Goal: Task Accomplishment & Management: Use online tool/utility

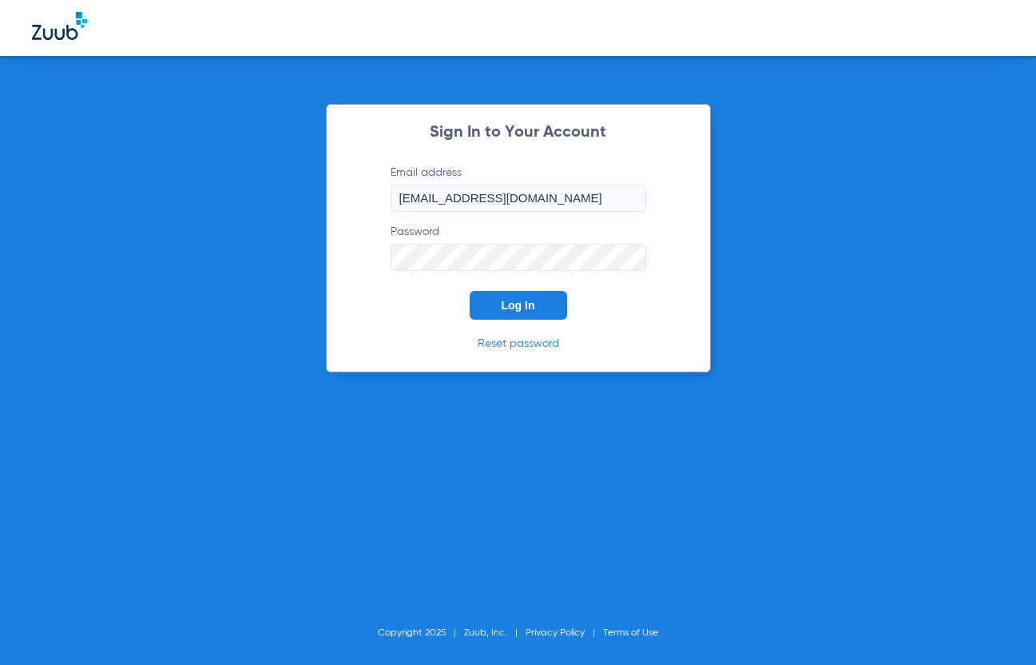
click at [542, 310] on button "Log In" at bounding box center [518, 305] width 97 height 29
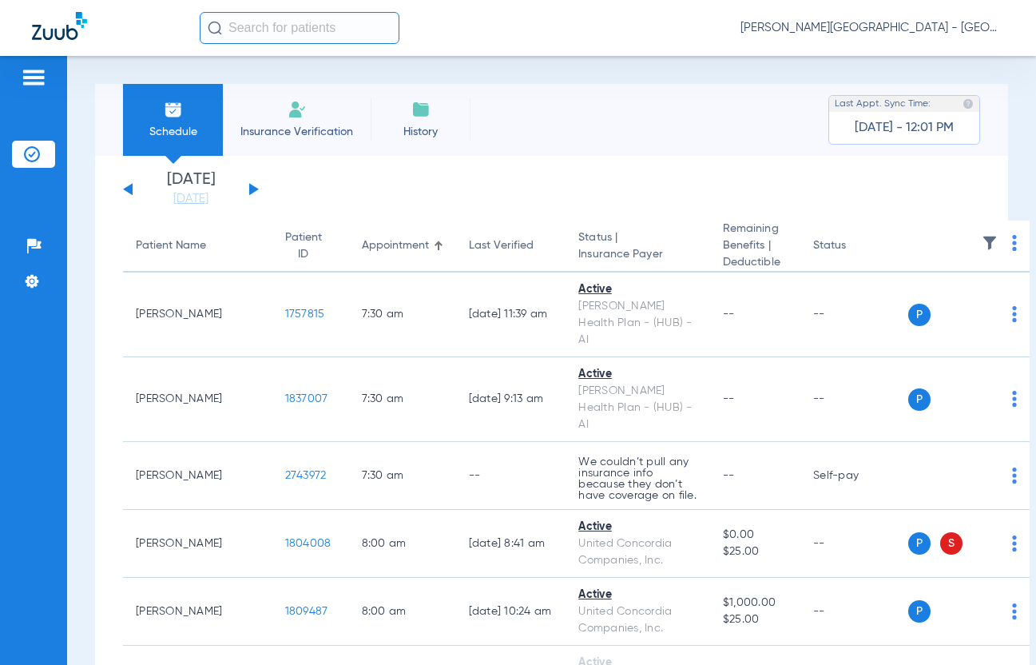
click at [256, 189] on button at bounding box center [254, 189] width 10 height 12
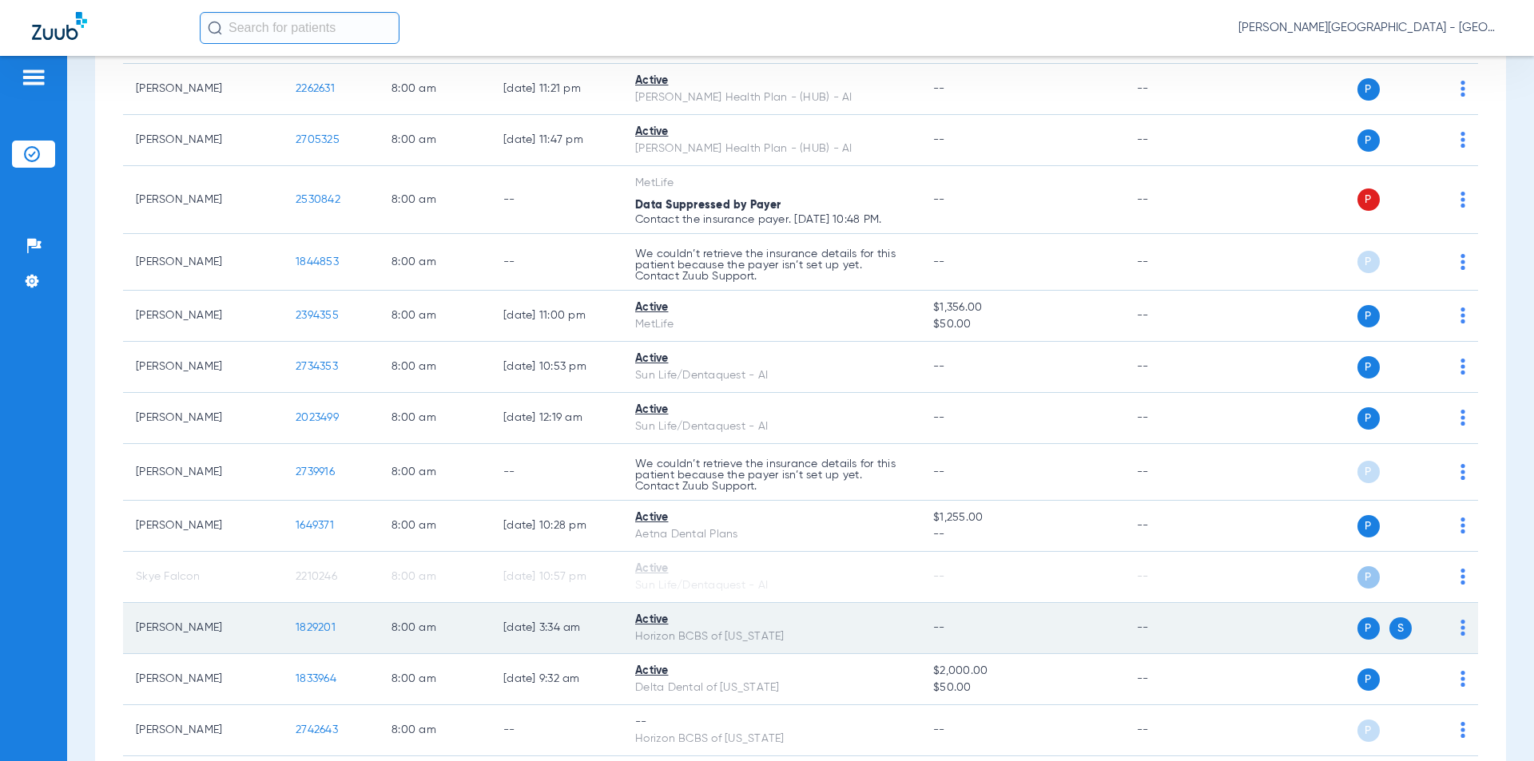
scroll to position [559, 0]
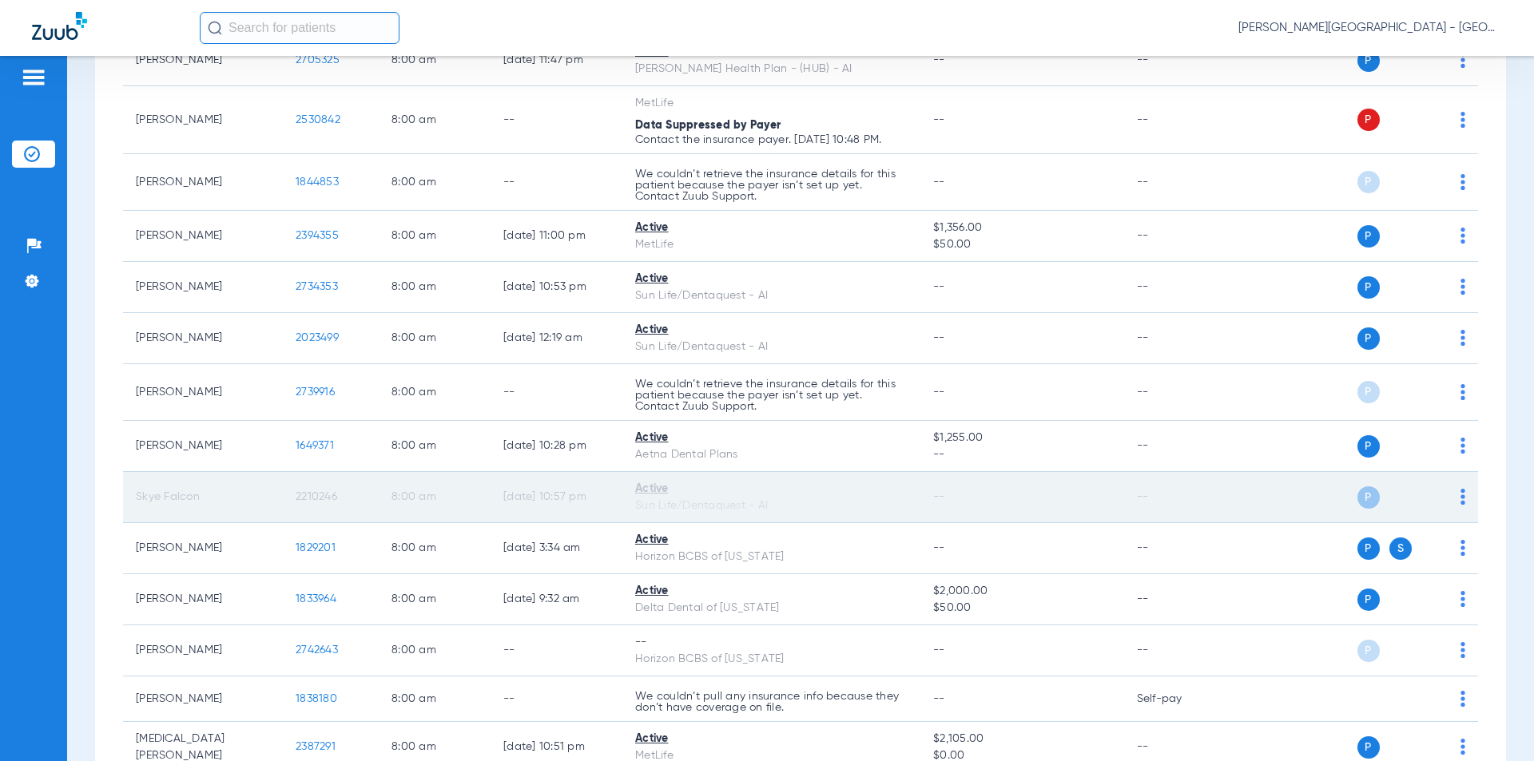
drag, startPoint x: 294, startPoint y: 502, endPoint x: 327, endPoint y: 494, distance: 33.7
click at [278, 502] on tr "Skye Falcon 2210246 8:00 AM [DATE] 10:57 PM Active Sun Life/Dentaquest - AI -- …" at bounding box center [800, 497] width 1355 height 51
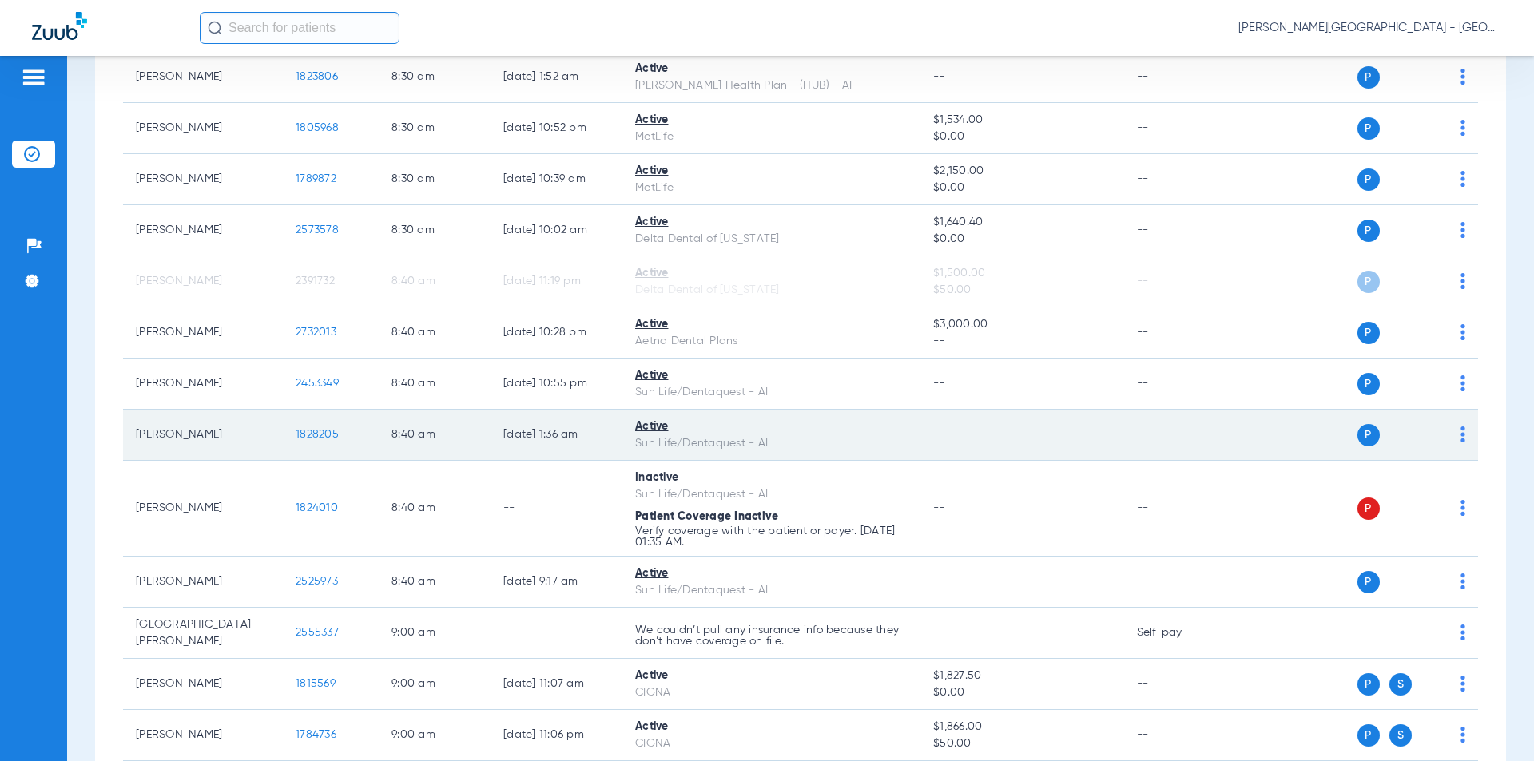
scroll to position [1837, 0]
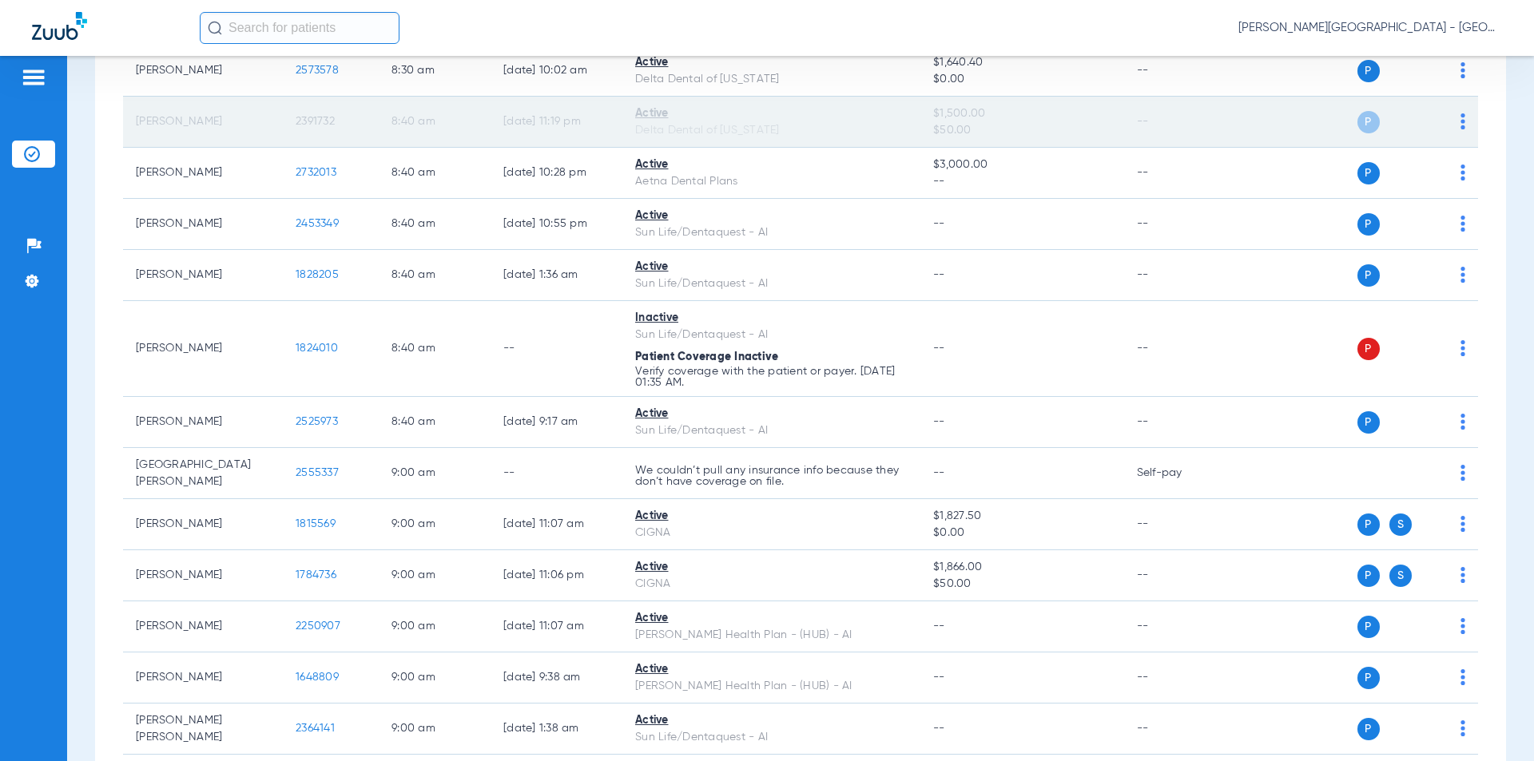
click at [279, 125] on tr "[PERSON_NAME] 2391732 8:40 AM [DATE] 11:19 PM Active Delta Dental of [US_STATE]…" at bounding box center [800, 122] width 1355 height 51
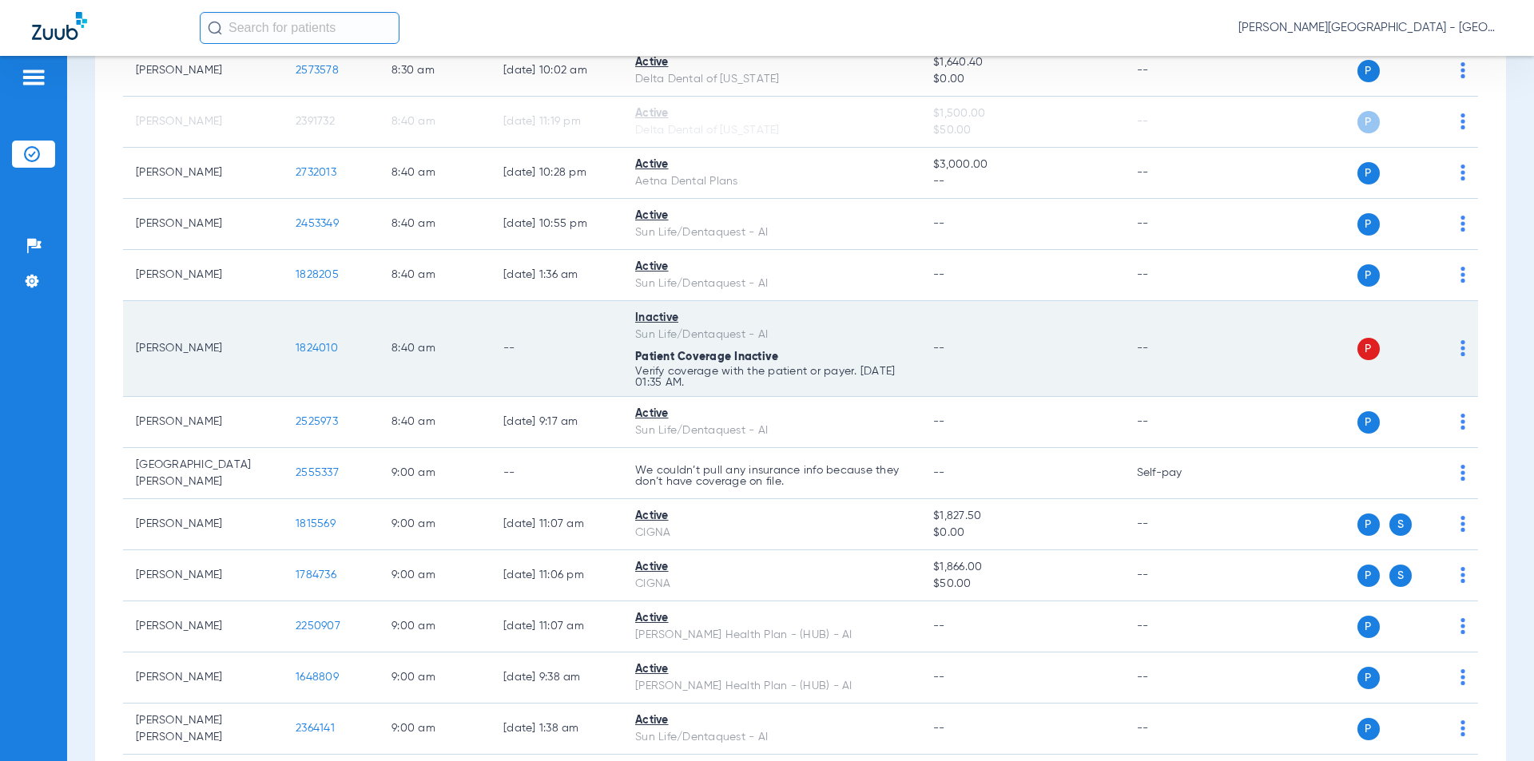
drag, startPoint x: 304, startPoint y: 351, endPoint x: 285, endPoint y: 348, distance: 18.6
click at [285, 348] on td "1824010" at bounding box center [331, 349] width 96 height 96
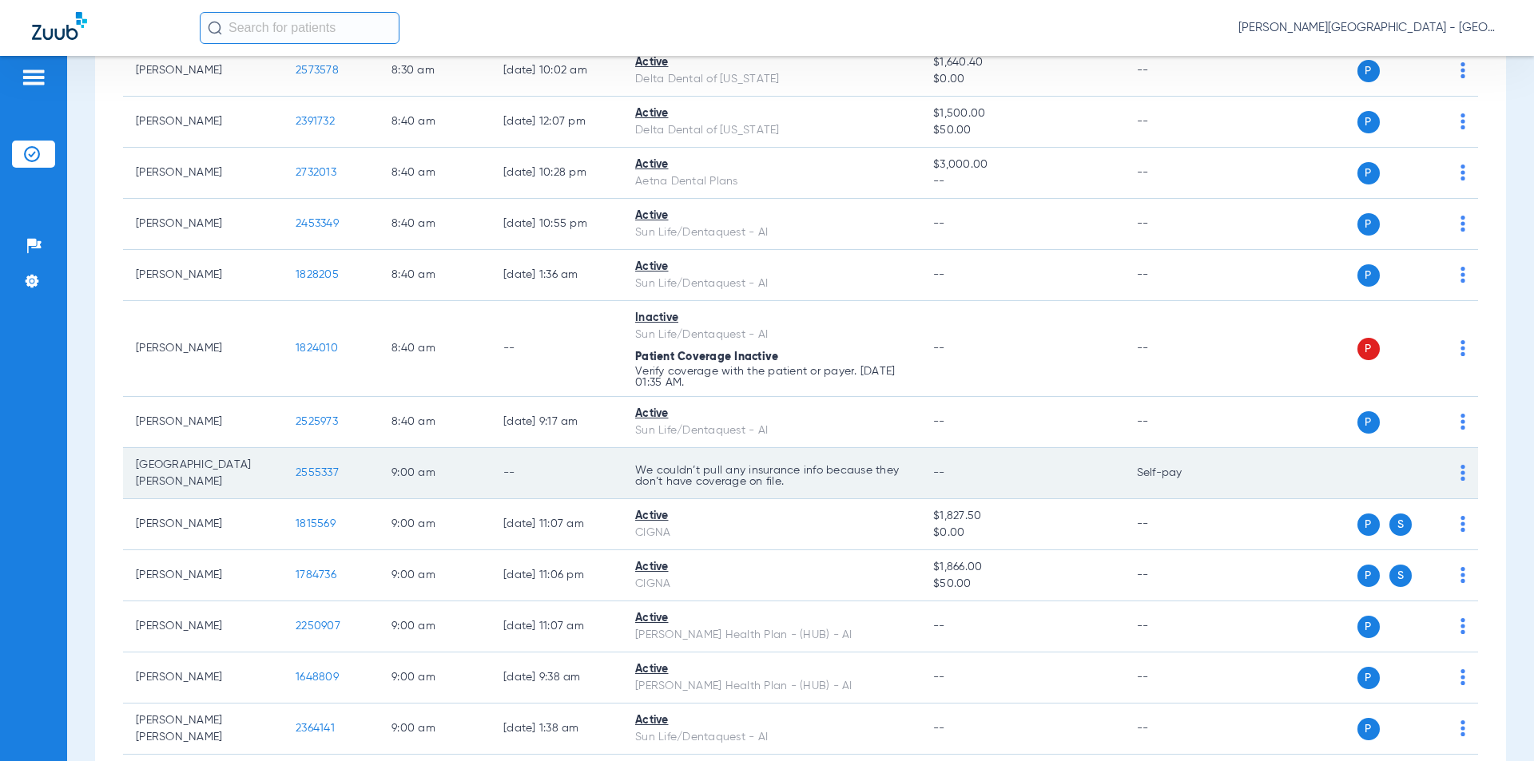
drag, startPoint x: 305, startPoint y: 472, endPoint x: 321, endPoint y: 471, distance: 16.1
click at [280, 471] on tr "Isla [PERSON_NAME] 2555337 9:00 AM -- We couldn’t pull any insurance info becau…" at bounding box center [800, 473] width 1355 height 51
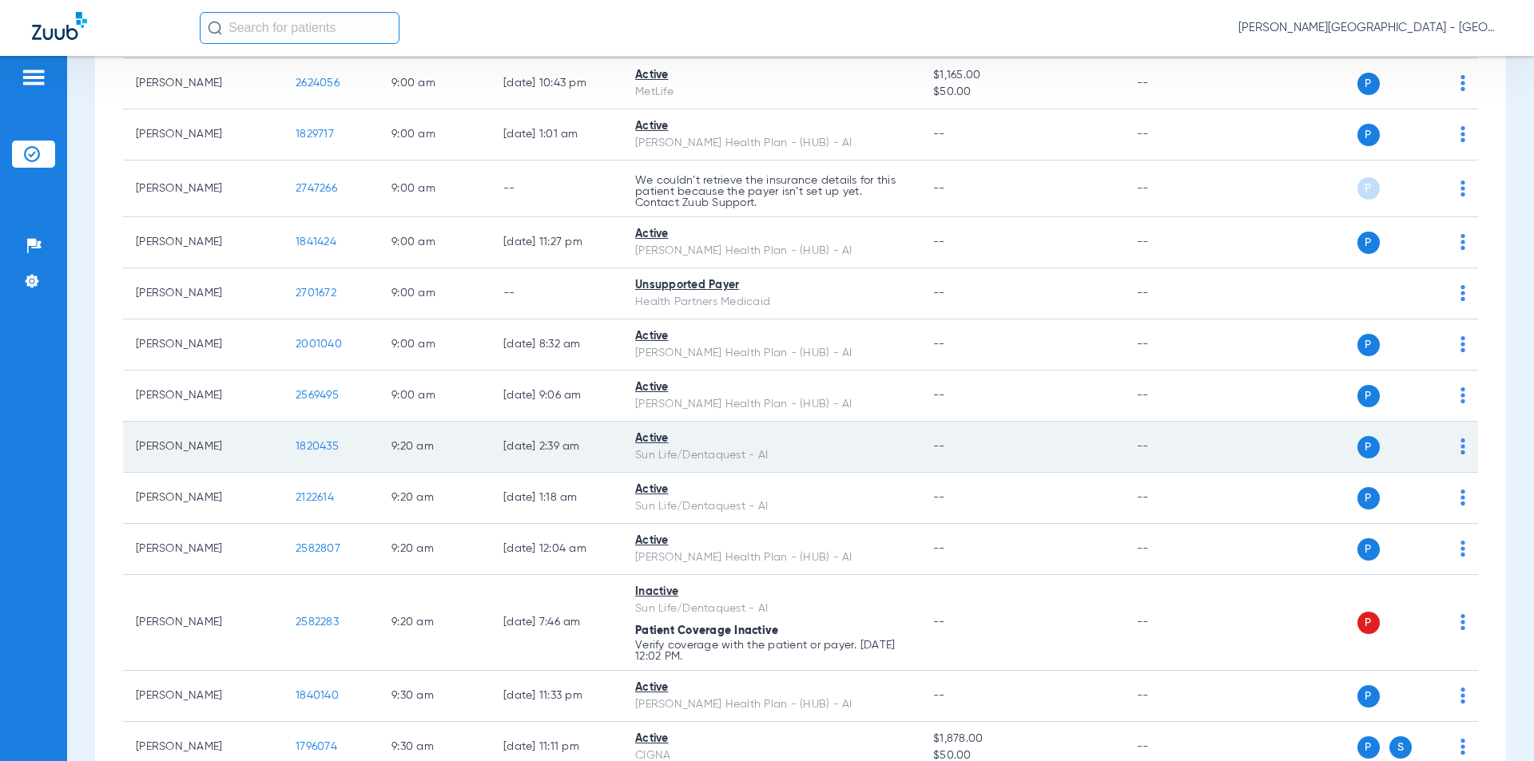
scroll to position [2716, 0]
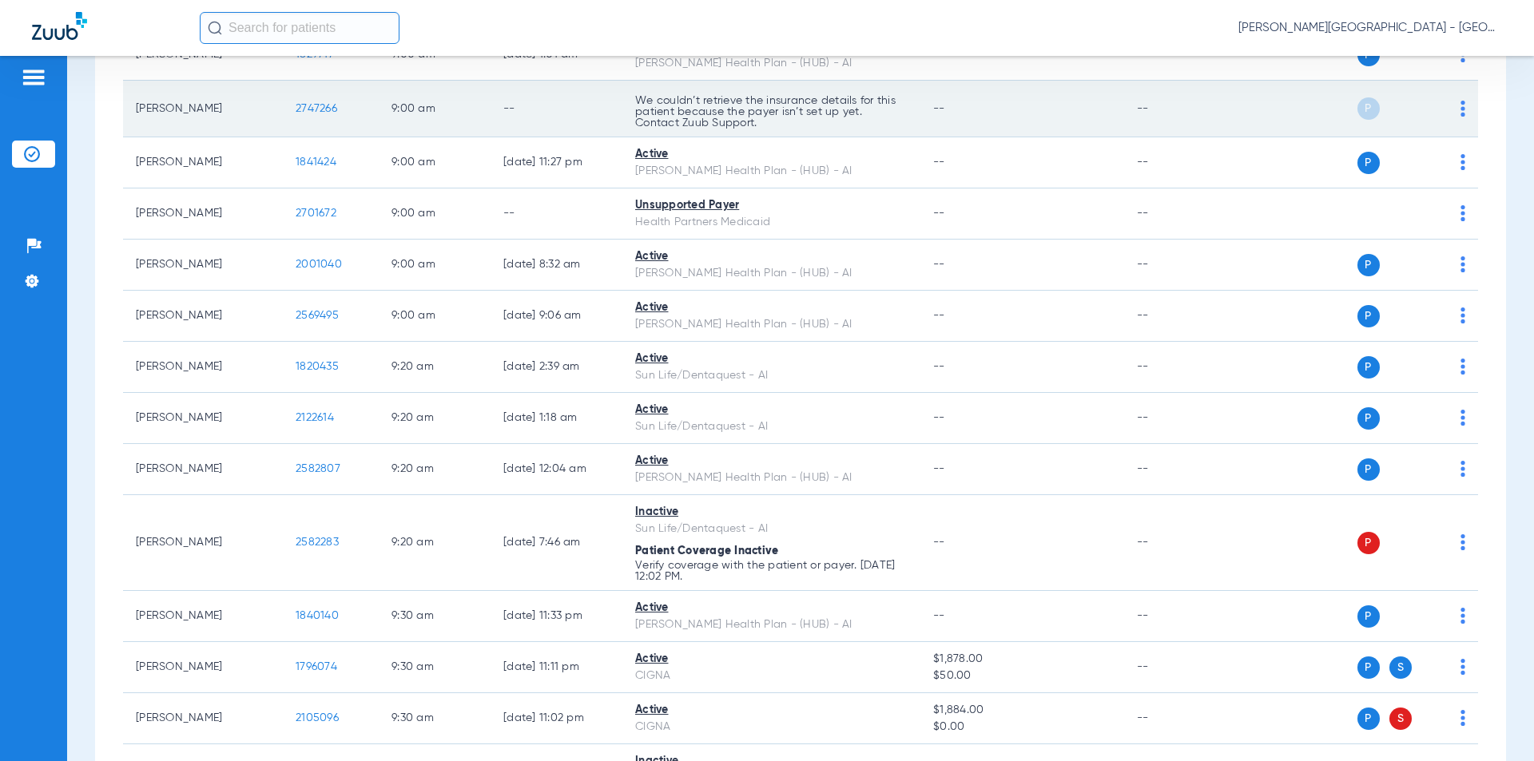
click at [280, 108] on tr "[PERSON_NAME] 2747266 9:00 AM -- We couldn’t retrieve the insurance details for…" at bounding box center [800, 109] width 1355 height 57
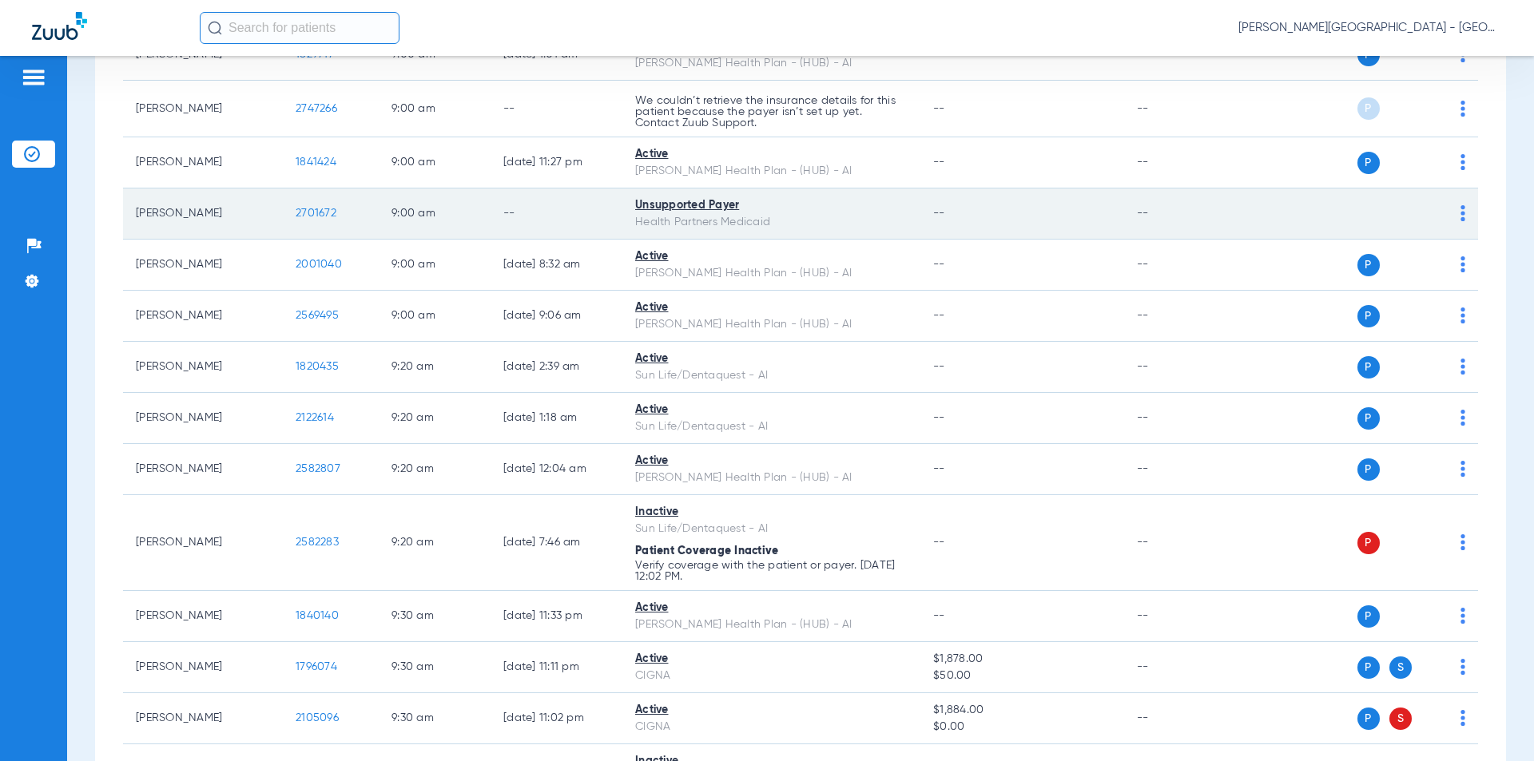
click at [268, 205] on tr "[PERSON_NAME] 2701672 9:00 AM -- Unsupported Payer Health Partners Medicaid -- …" at bounding box center [800, 214] width 1355 height 51
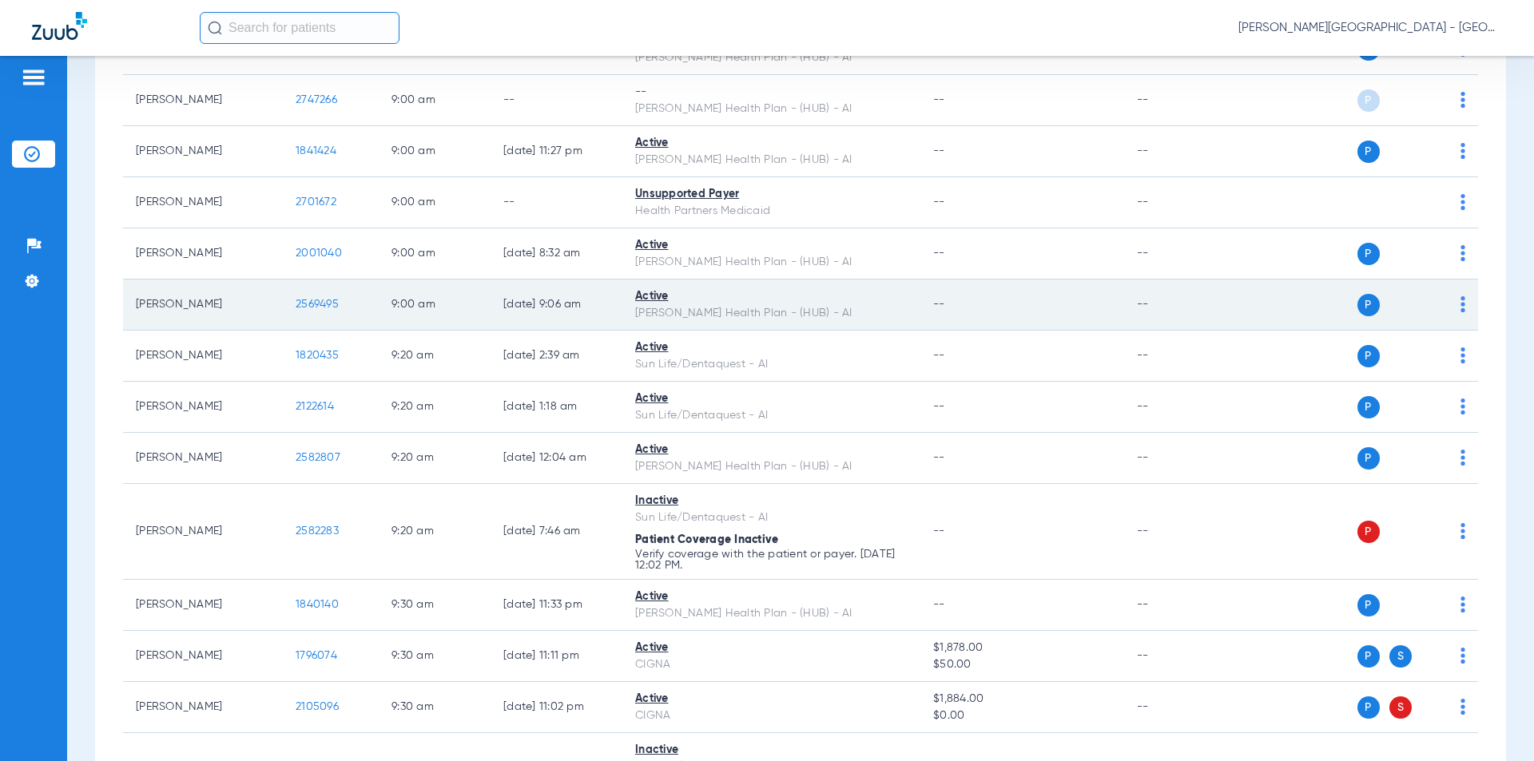
scroll to position [2711, 0]
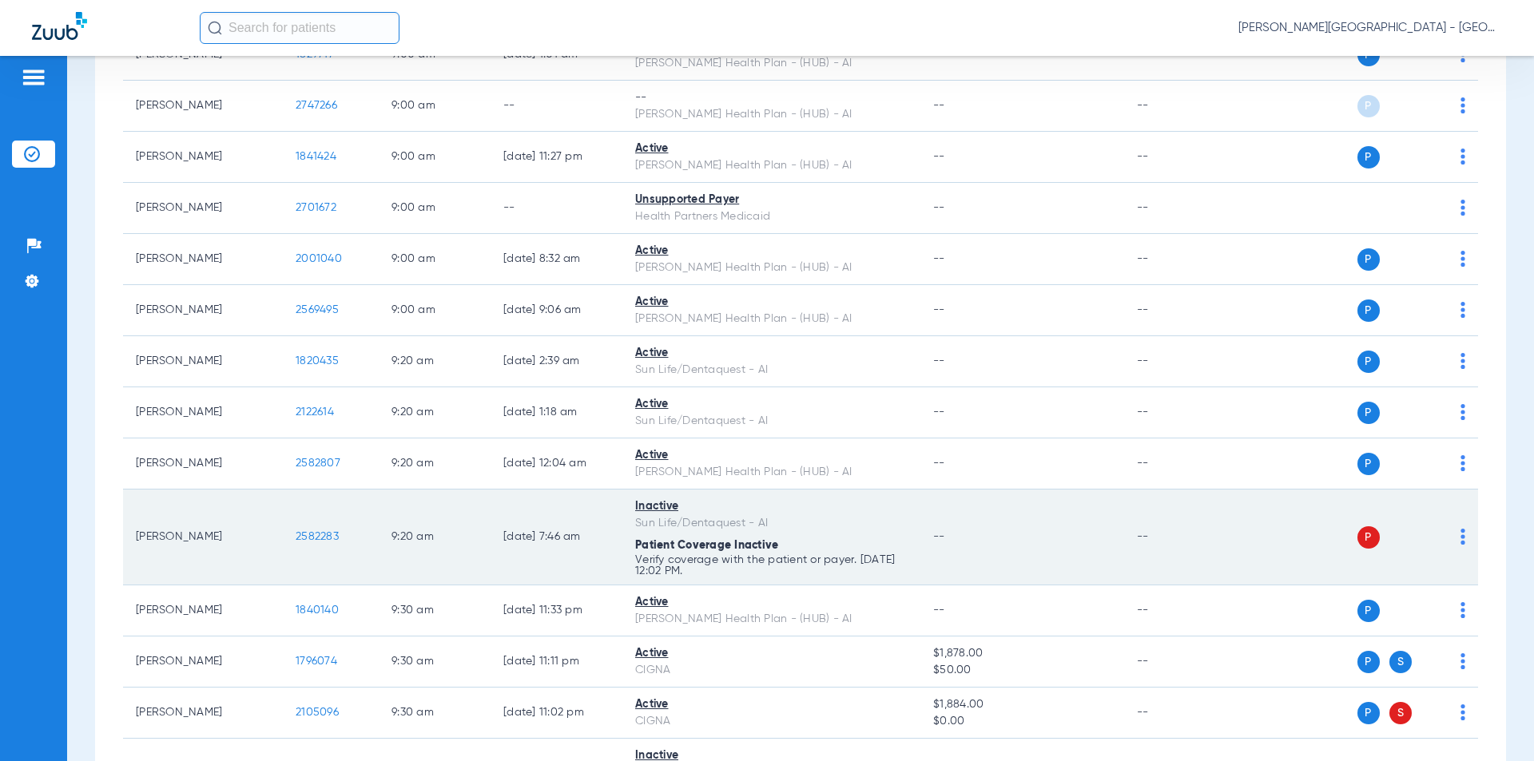
drag, startPoint x: 344, startPoint y: 535, endPoint x: 320, endPoint y: 530, distance: 25.4
click at [277, 534] on tr "[PERSON_NAME] 2582283 9:20 AM [DATE] 7:46 AM Inactive Sun Life/Dentaquest - AI …" at bounding box center [800, 538] width 1355 height 96
copy tr "2582283"
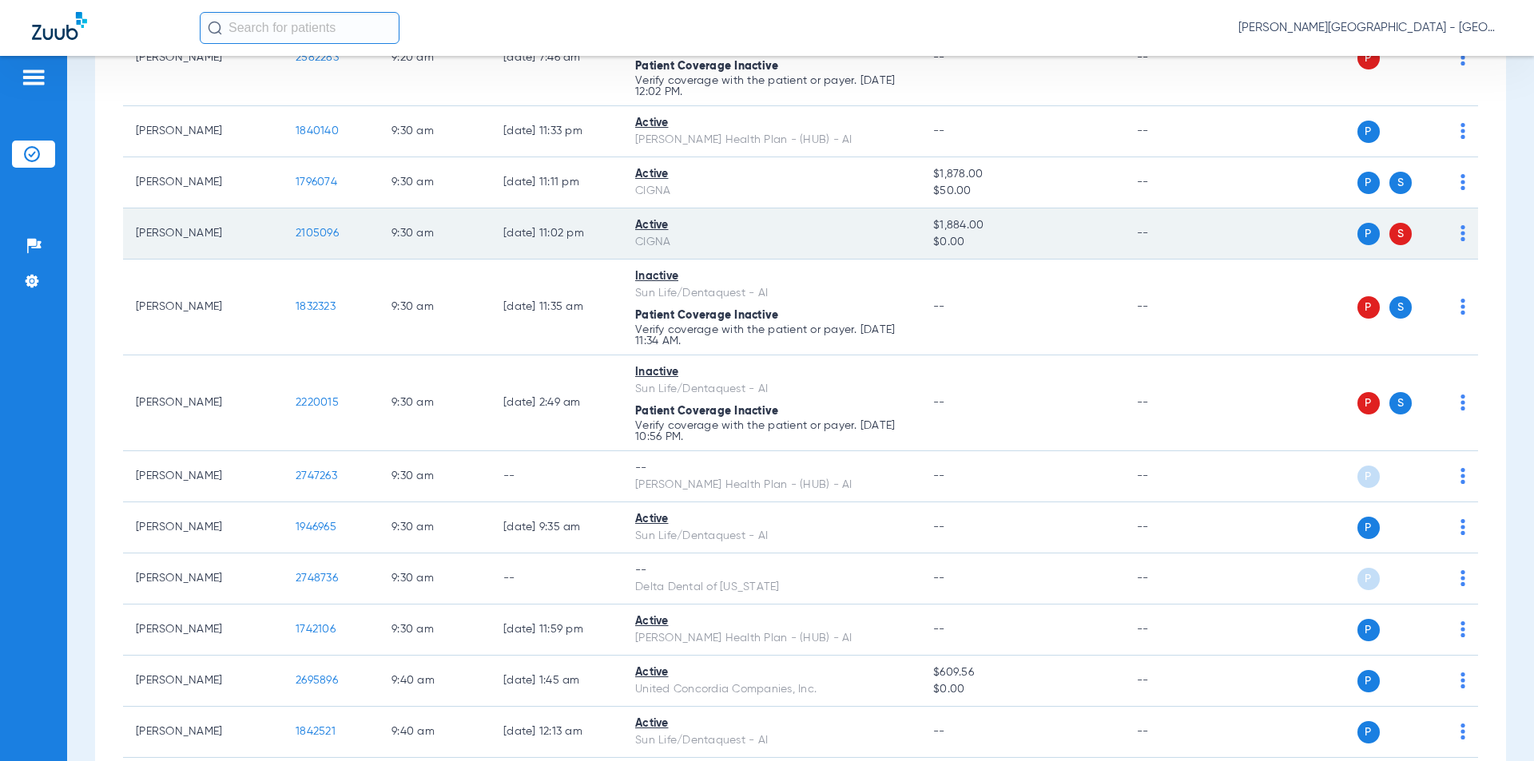
scroll to position [3110, 0]
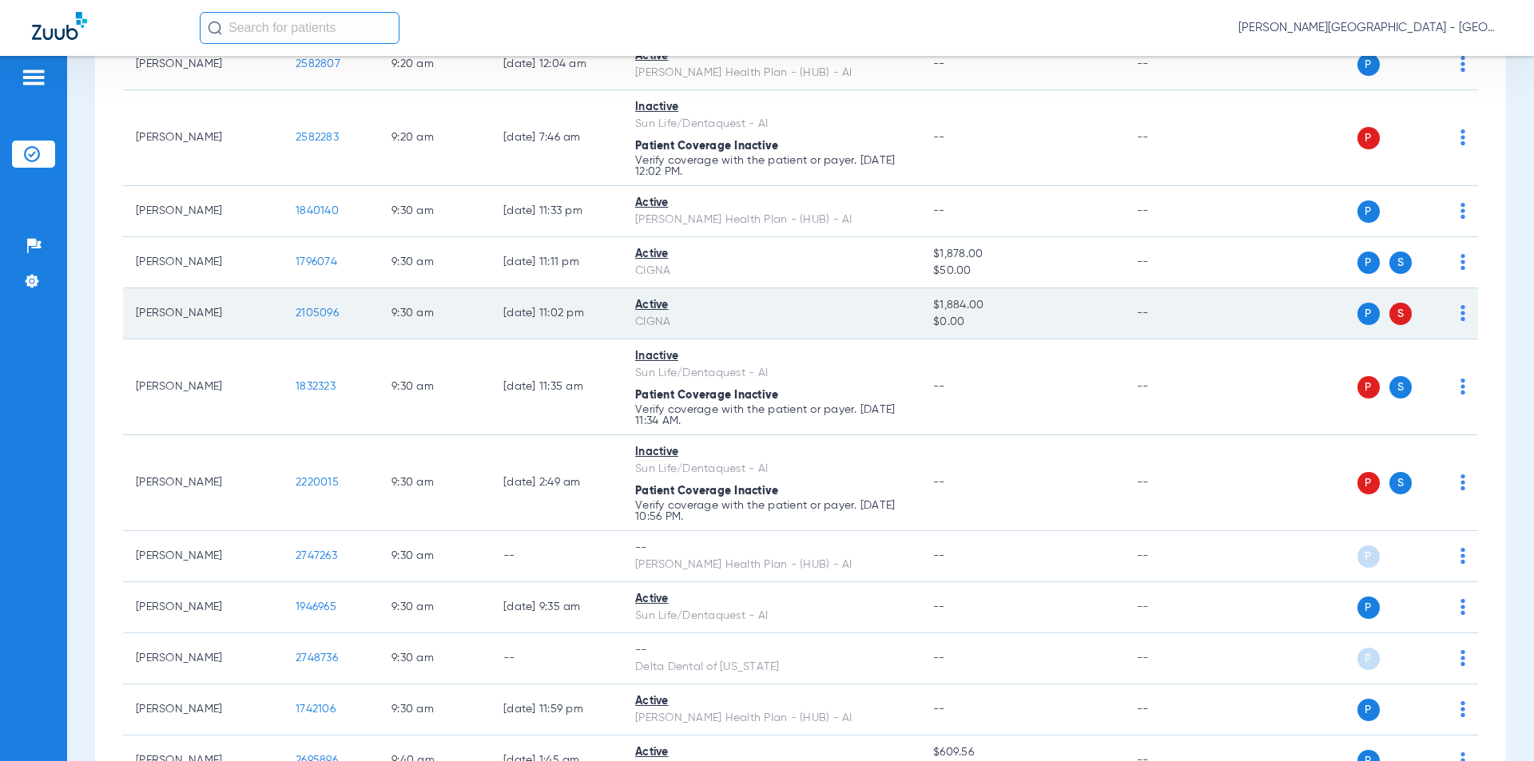
click at [292, 309] on td "2105096" at bounding box center [331, 313] width 96 height 51
copy span "2105096"
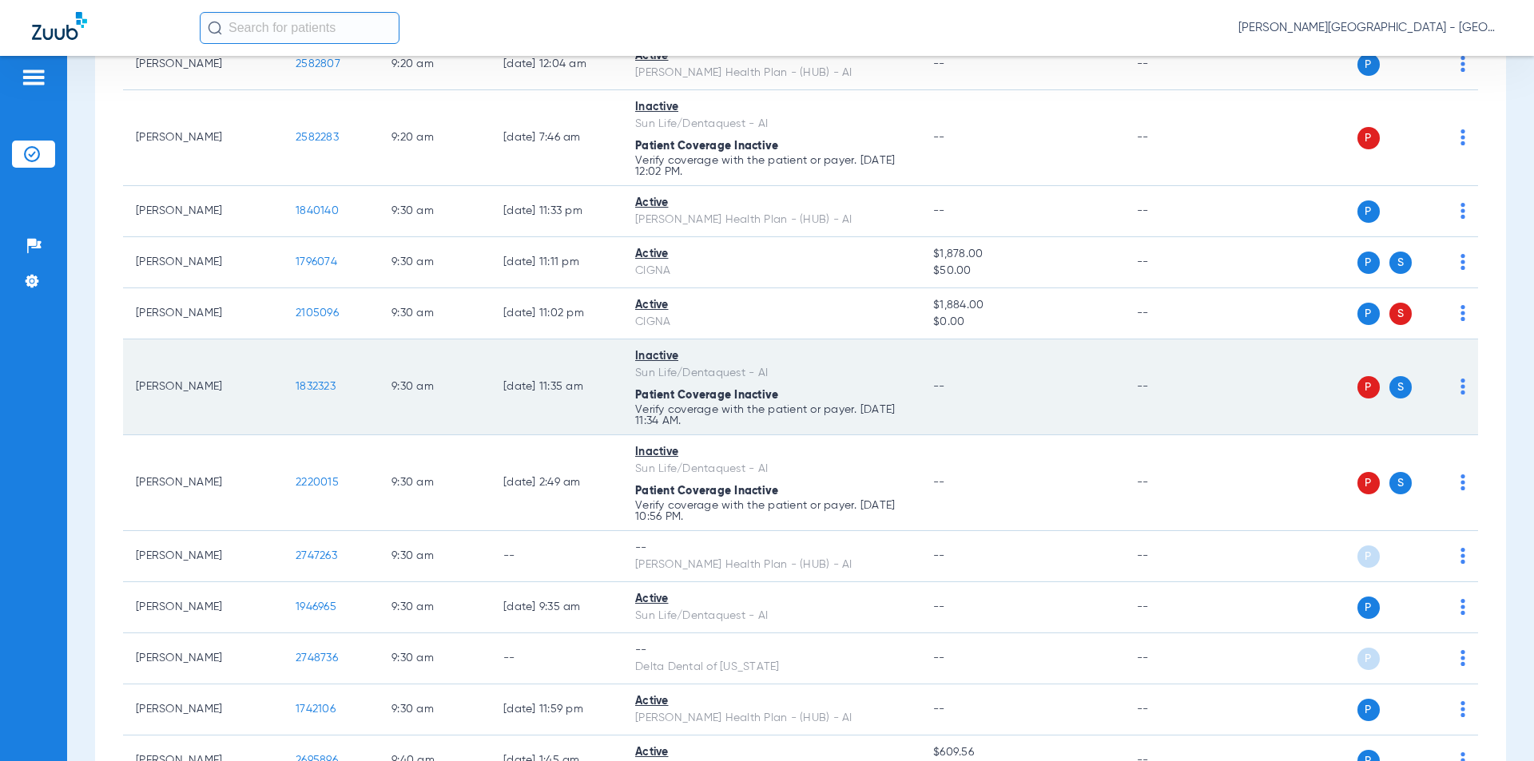
drag, startPoint x: 338, startPoint y: 383, endPoint x: 308, endPoint y: 381, distance: 29.7
click at [289, 382] on td "1832323" at bounding box center [331, 388] width 96 height 96
copy span "1832323"
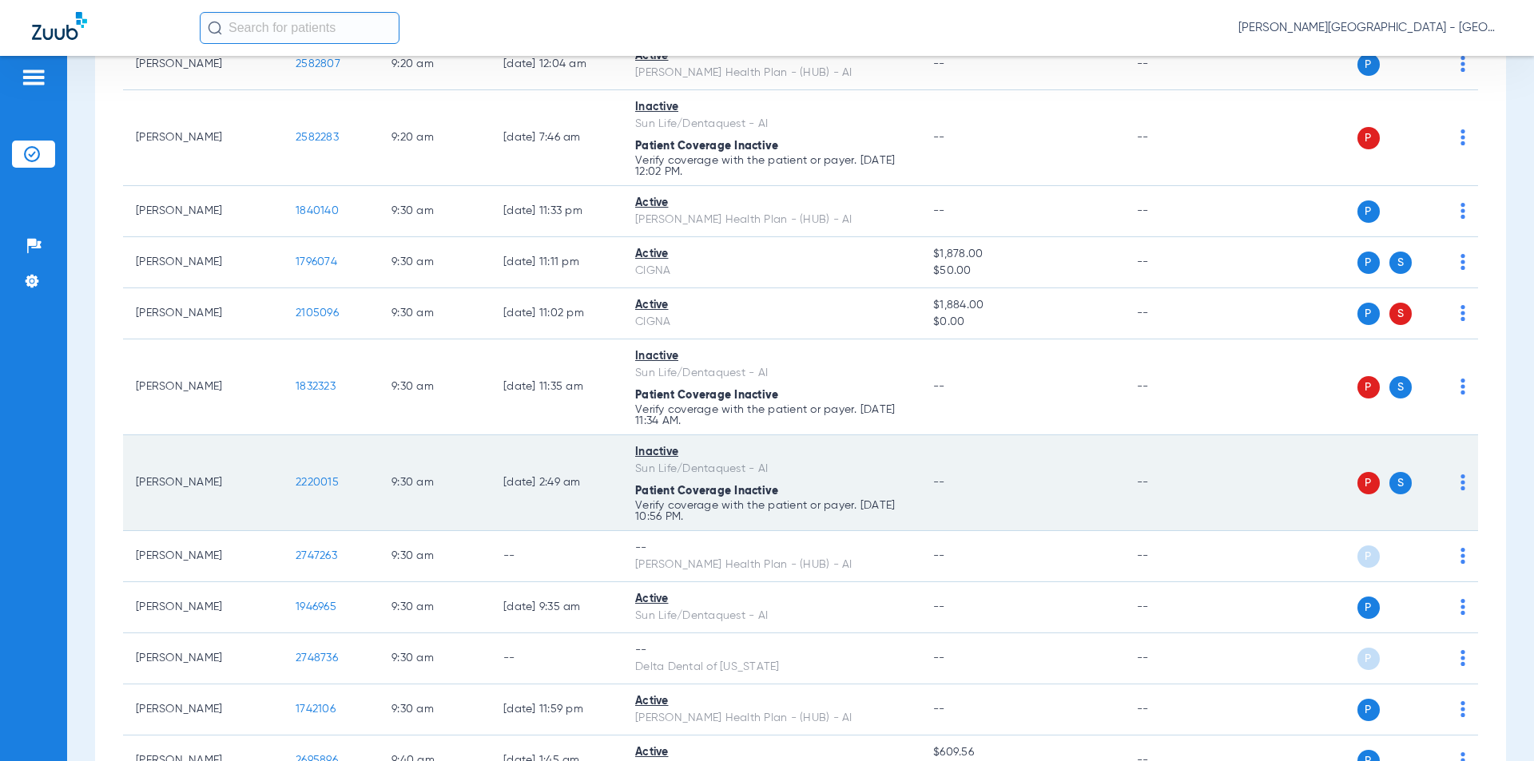
drag, startPoint x: 282, startPoint y: 476, endPoint x: 319, endPoint y: 475, distance: 36.8
click at [285, 476] on td "2220015" at bounding box center [331, 483] width 96 height 96
copy span "2220015"
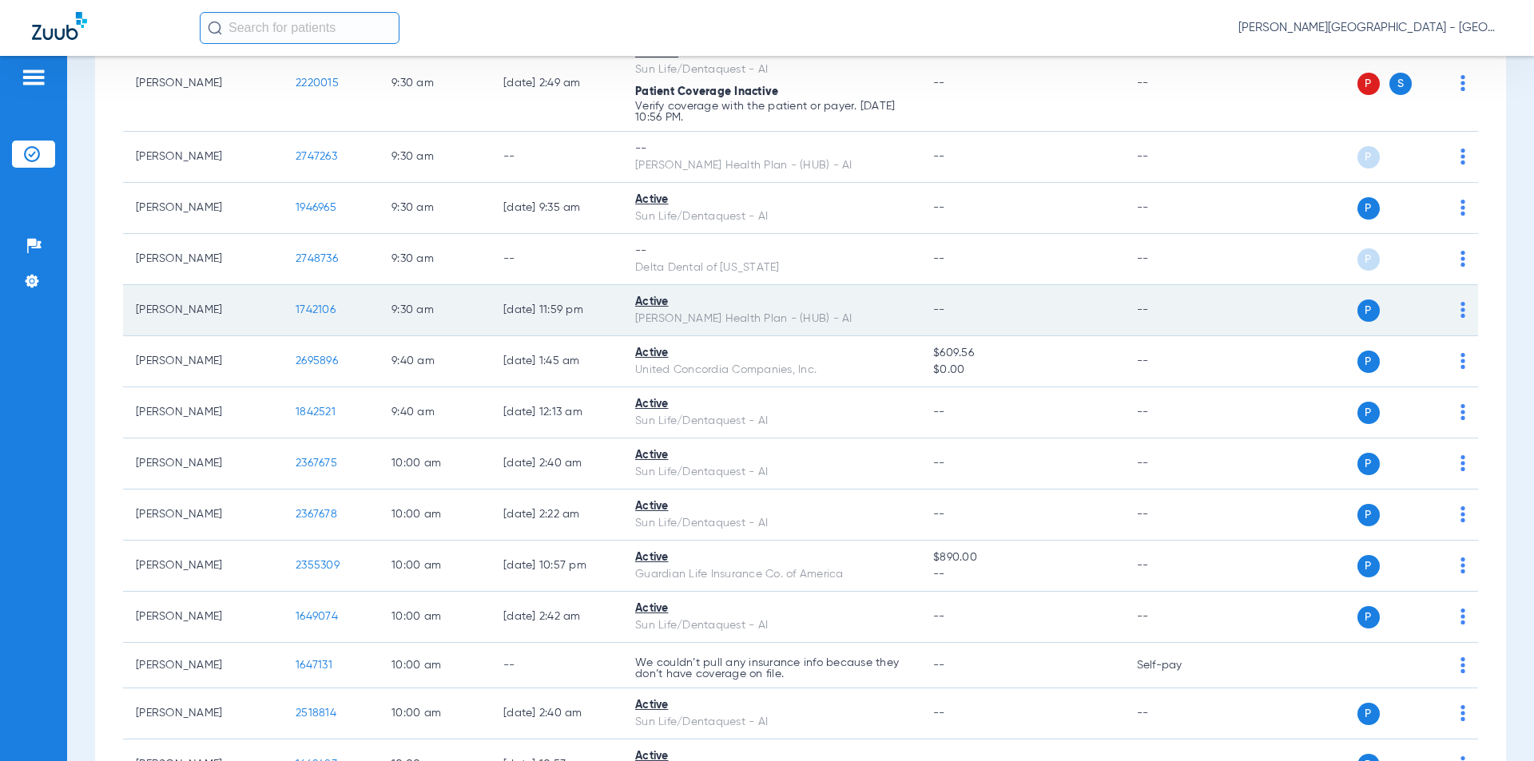
scroll to position [3589, 0]
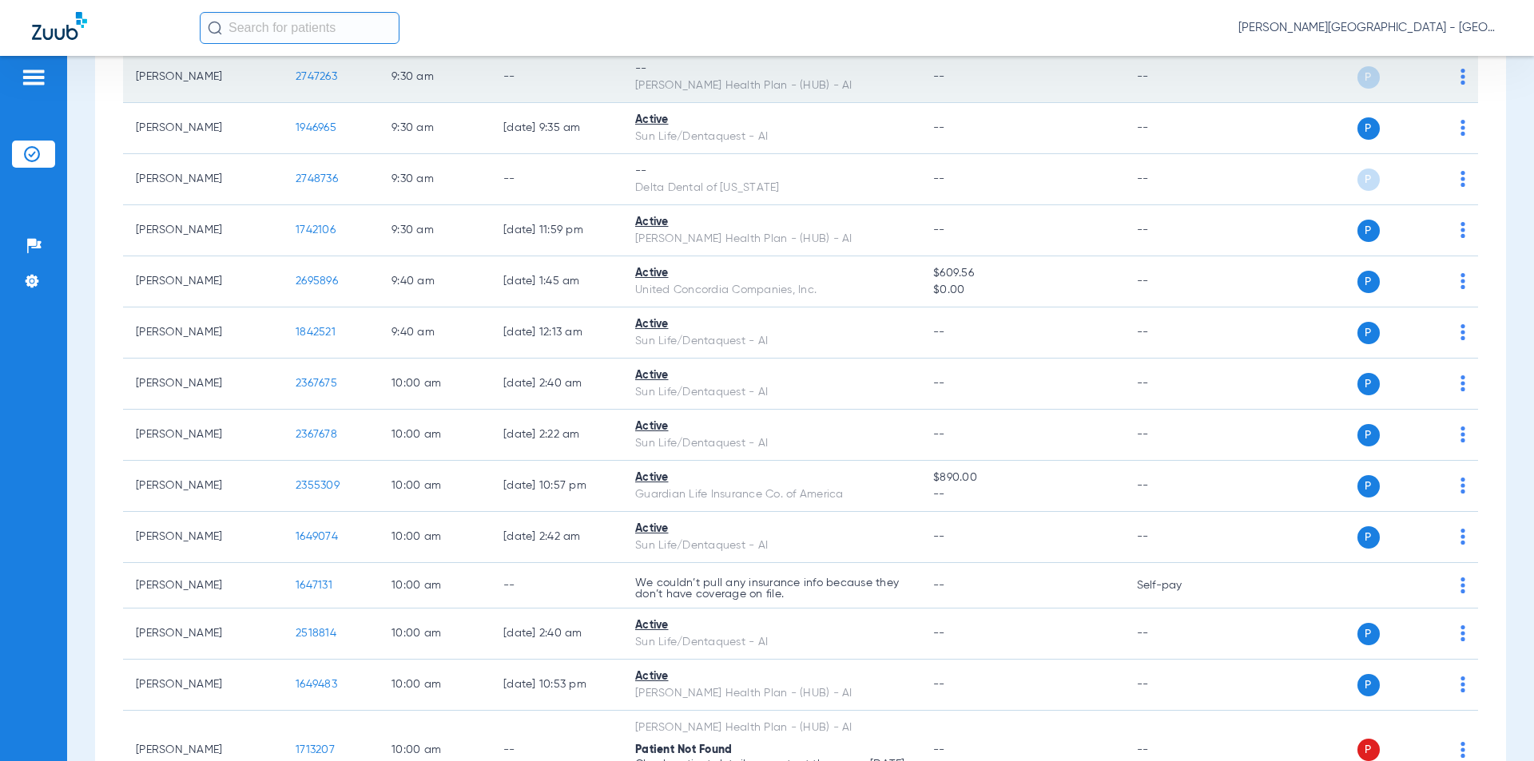
drag, startPoint x: 321, startPoint y: 74, endPoint x: 297, endPoint y: 69, distance: 24.6
click at [276, 74] on tr "[PERSON_NAME] 2747263 9:30 AM -- -- [PERSON_NAME] Health Plan - (HUB) - AI -- -…" at bounding box center [800, 77] width 1355 height 51
copy tr "2747263"
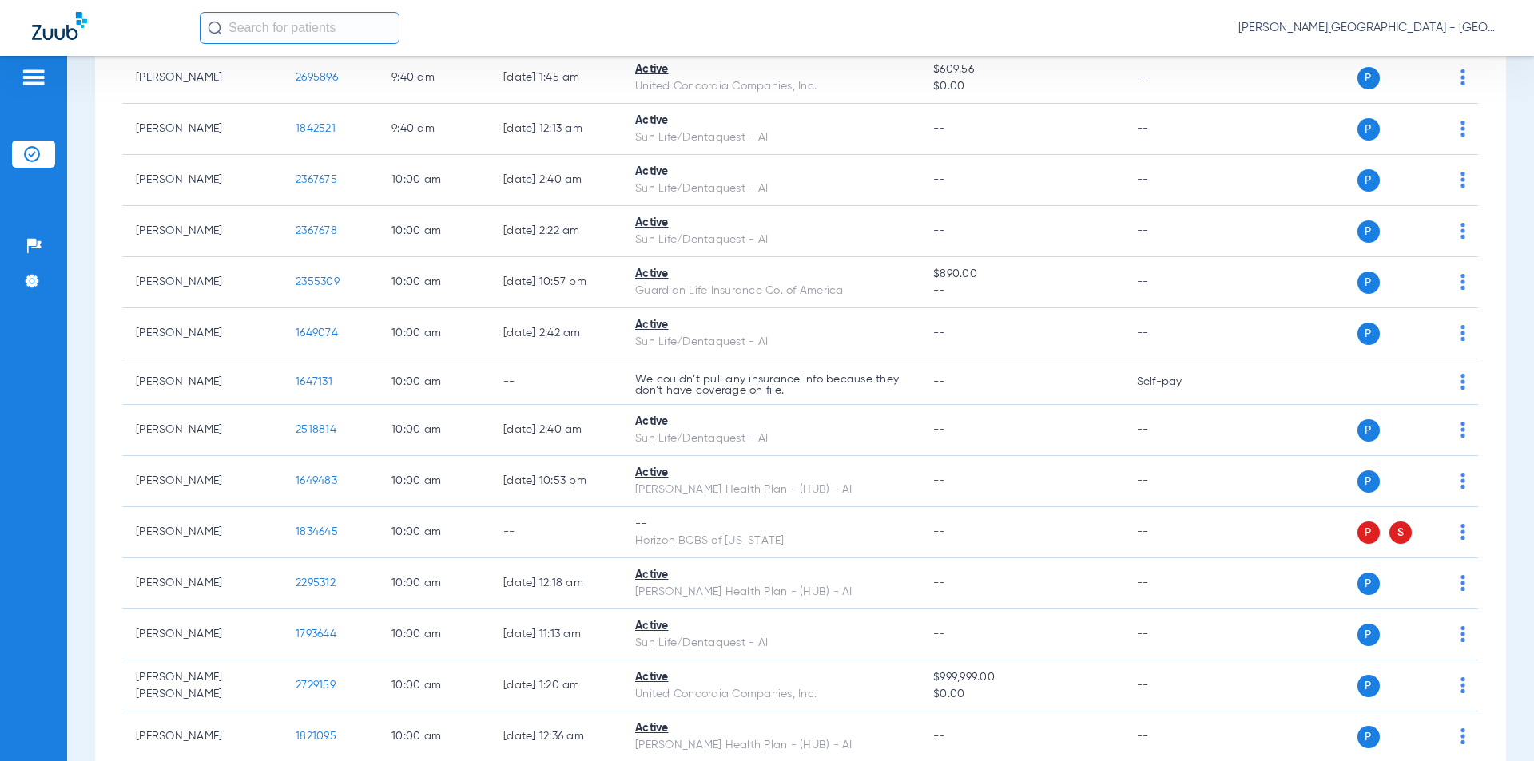
scroll to position [3386, 0]
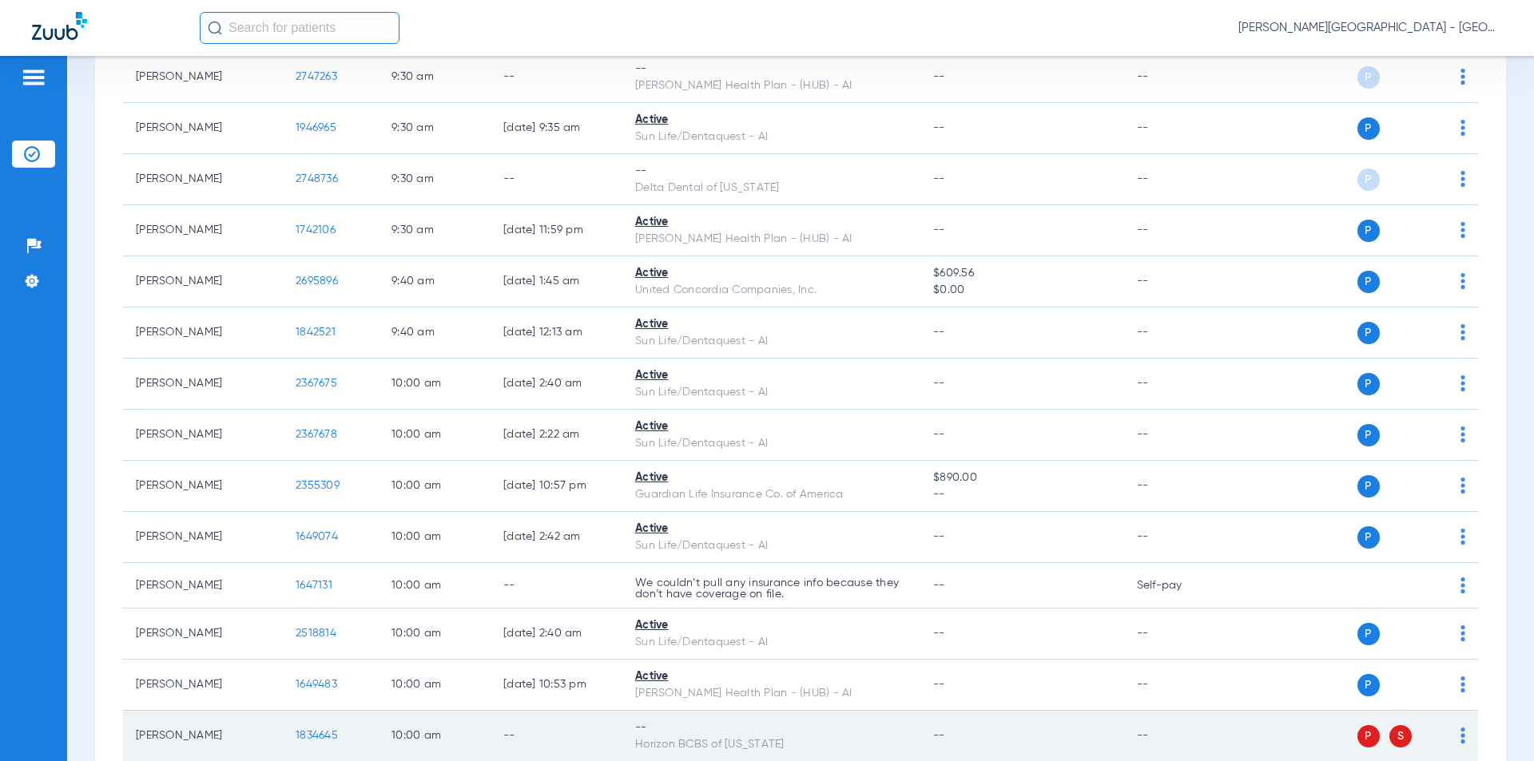
drag, startPoint x: 291, startPoint y: 179, endPoint x: 552, endPoint y: 739, distance: 617.9
click at [284, 179] on td "2748736" at bounding box center [331, 179] width 96 height 51
copy span "2748736"
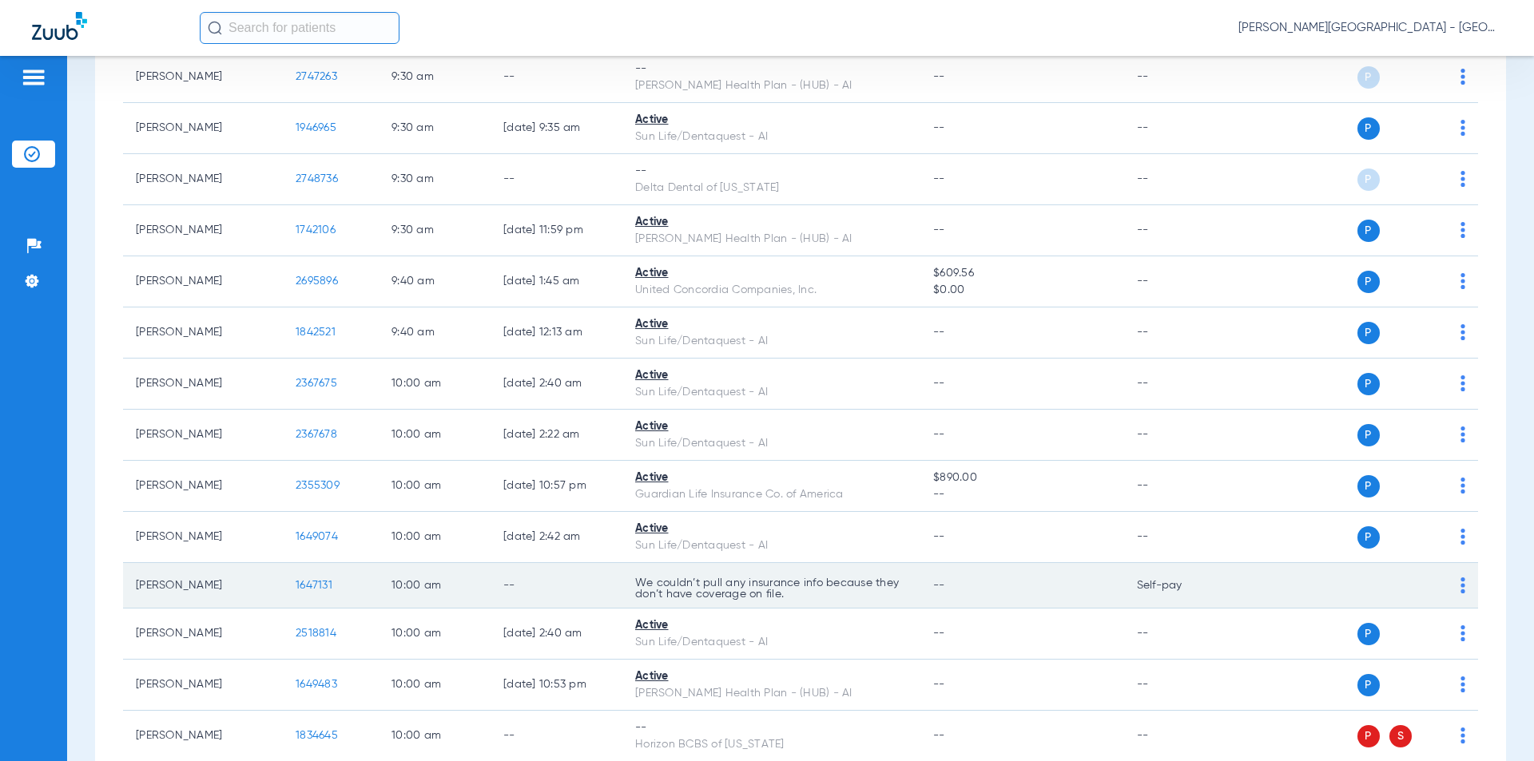
drag, startPoint x: 334, startPoint y: 582, endPoint x: 280, endPoint y: 581, distance: 53.5
click at [280, 581] on tr "[PERSON_NAME] 1647131 10:00 AM -- We couldn’t pull any insurance info because t…" at bounding box center [800, 586] width 1355 height 46
copy tr "1647131"
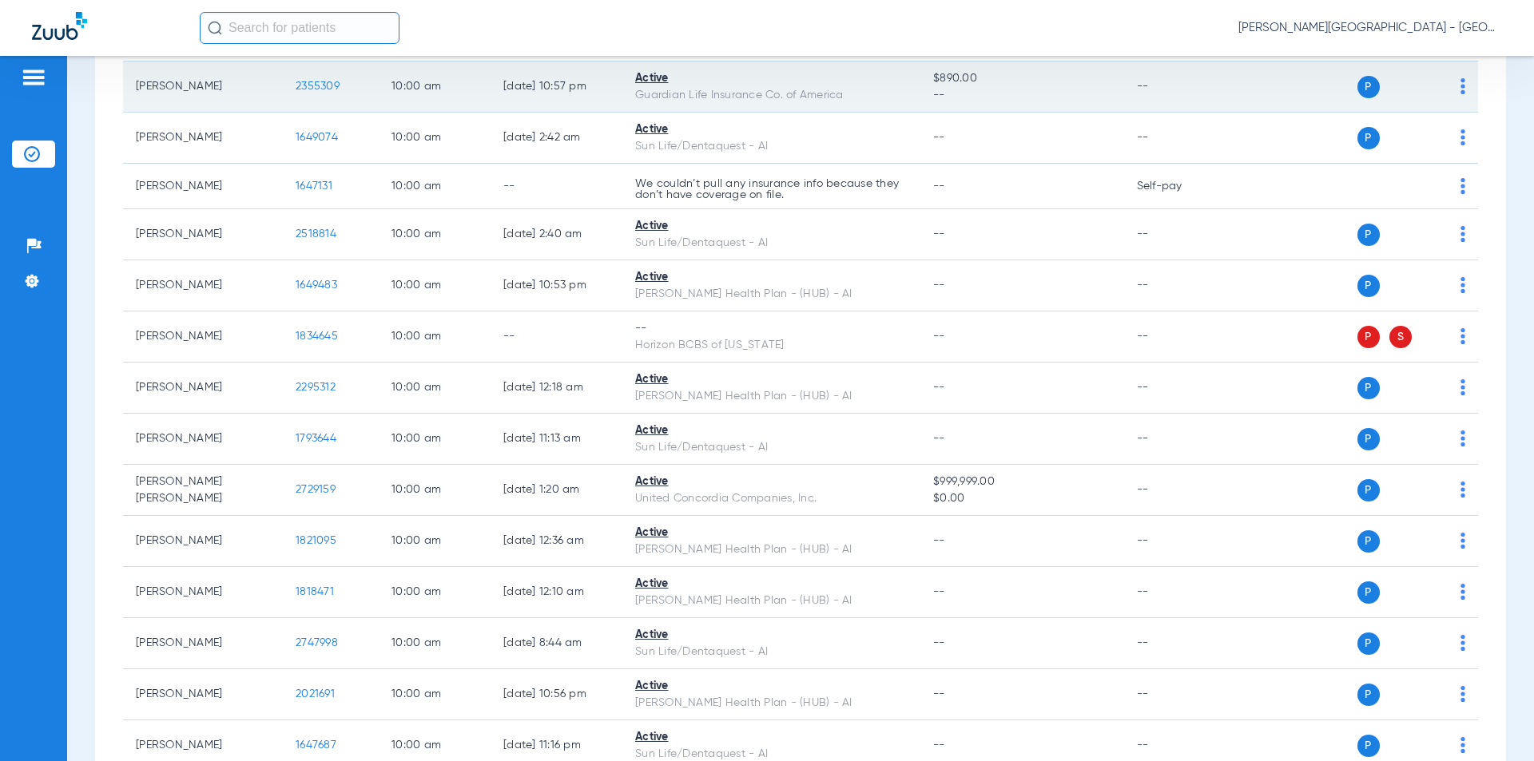
scroll to position [3865, 0]
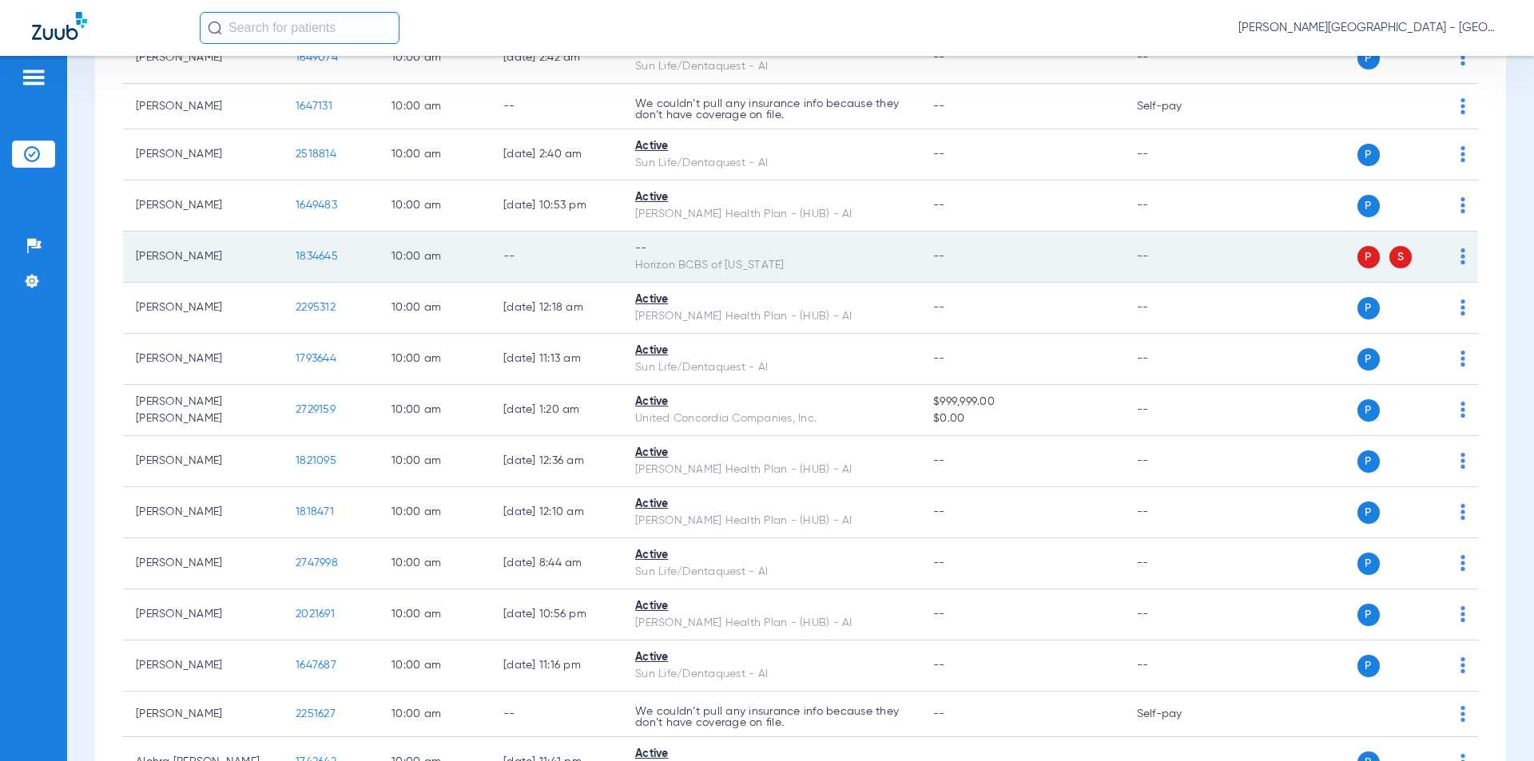
drag, startPoint x: 298, startPoint y: 252, endPoint x: 310, endPoint y: 252, distance: 12.0
click at [291, 251] on td "1834645" at bounding box center [331, 257] width 96 height 51
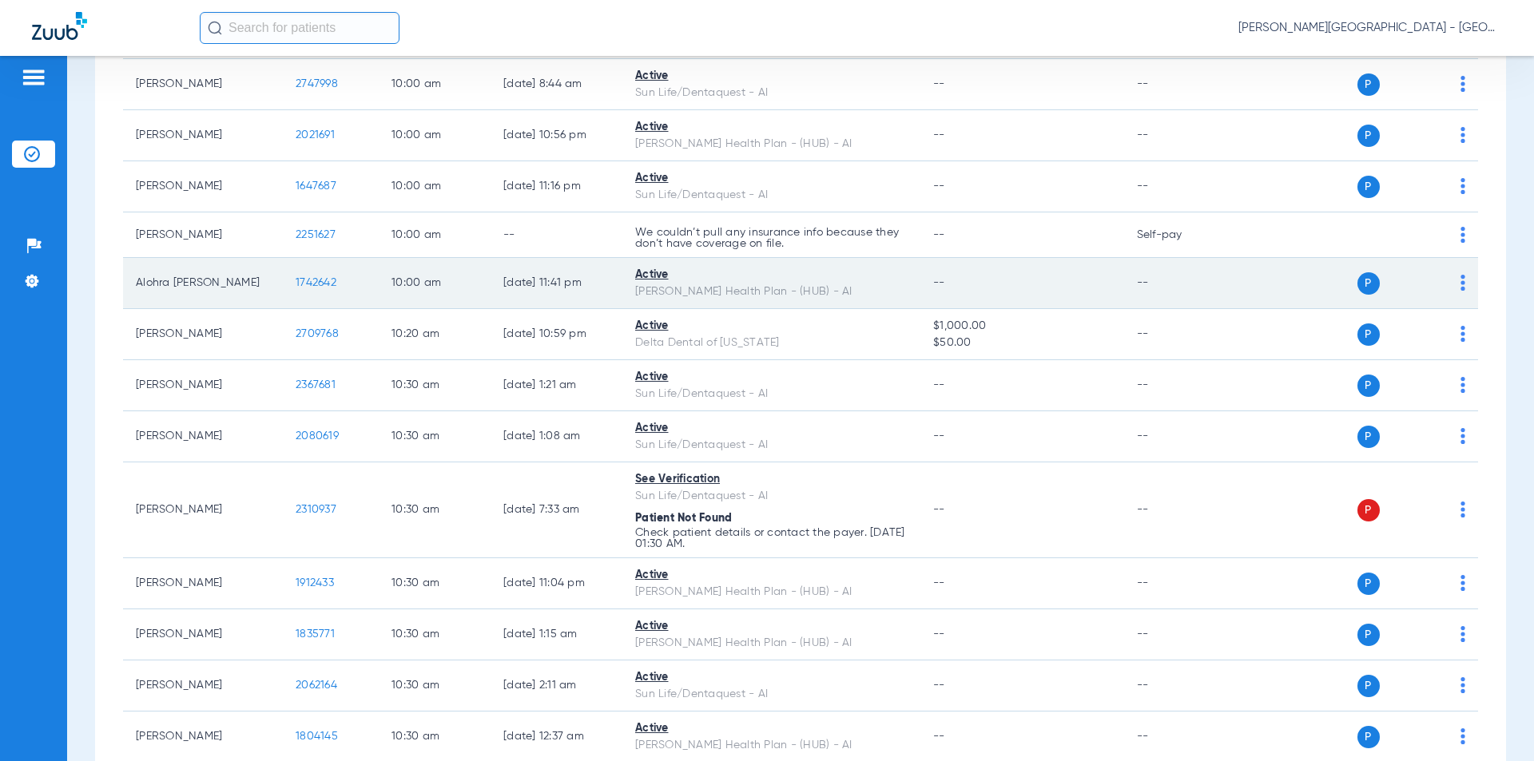
scroll to position [4424, 0]
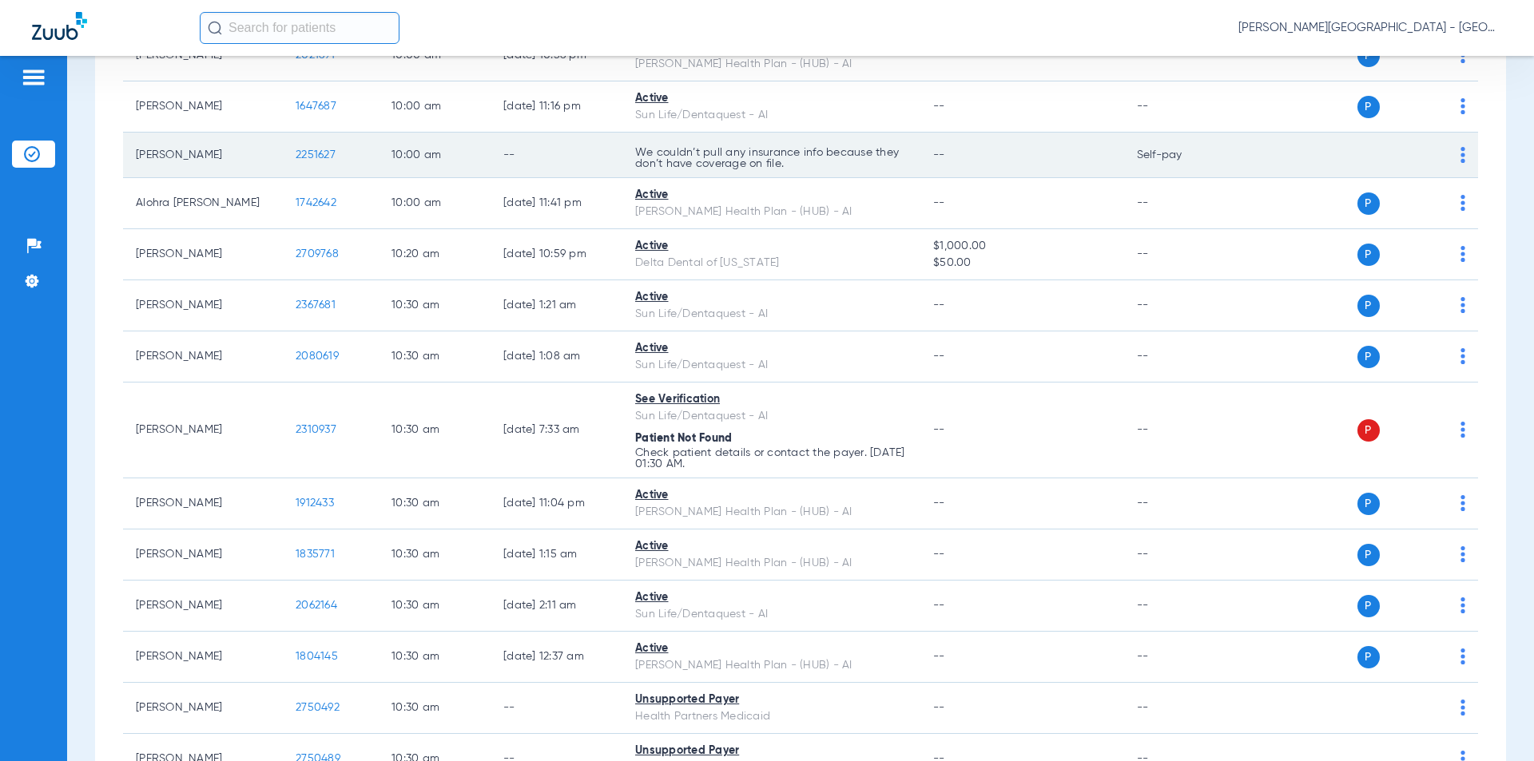
click at [284, 147] on td "2251627" at bounding box center [331, 156] width 96 height 46
copy span "2251627"
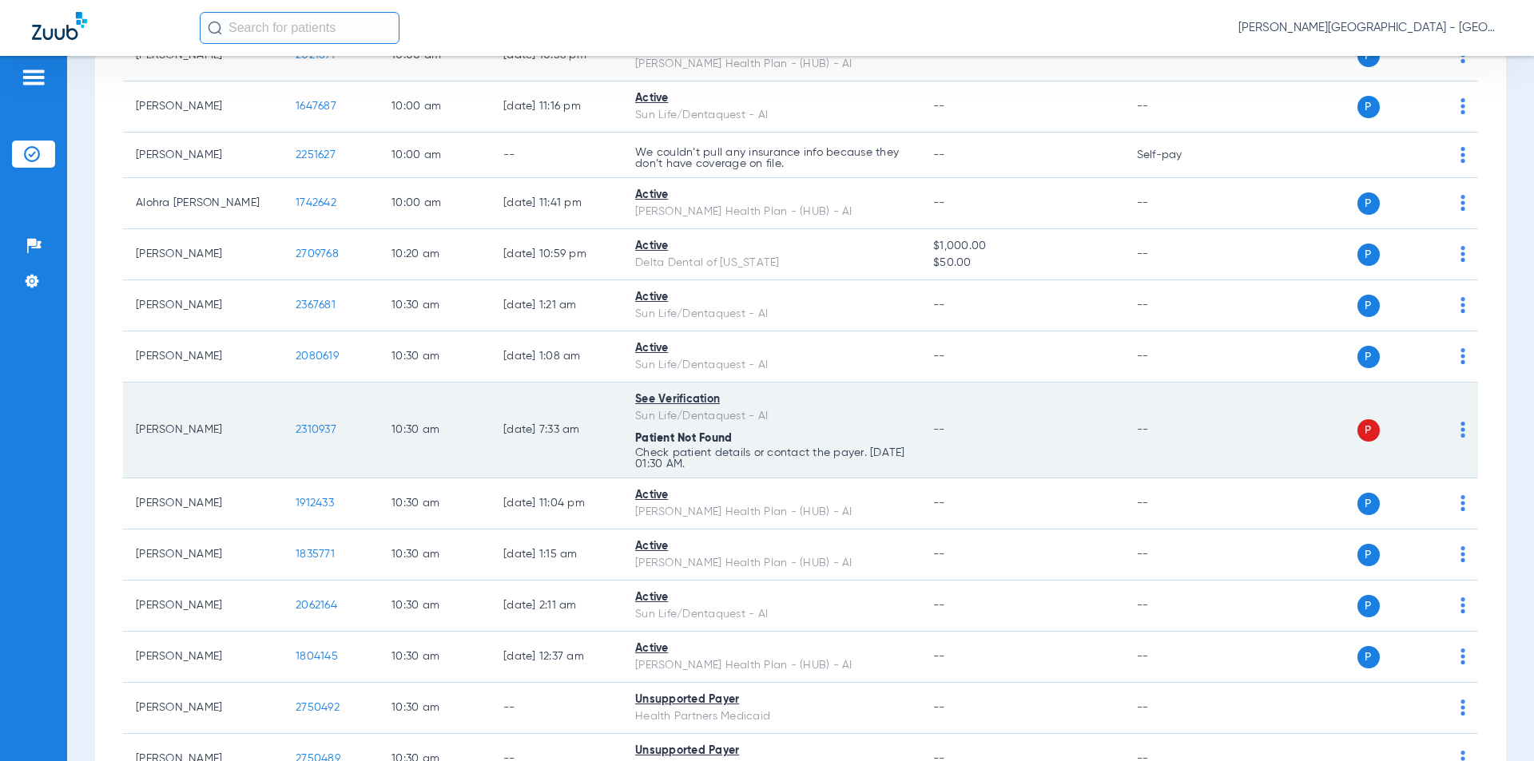
drag, startPoint x: 313, startPoint y: 426, endPoint x: 306, endPoint y: 422, distance: 8.2
click at [284, 423] on td "2310937" at bounding box center [331, 431] width 96 height 96
copy span "2310937"
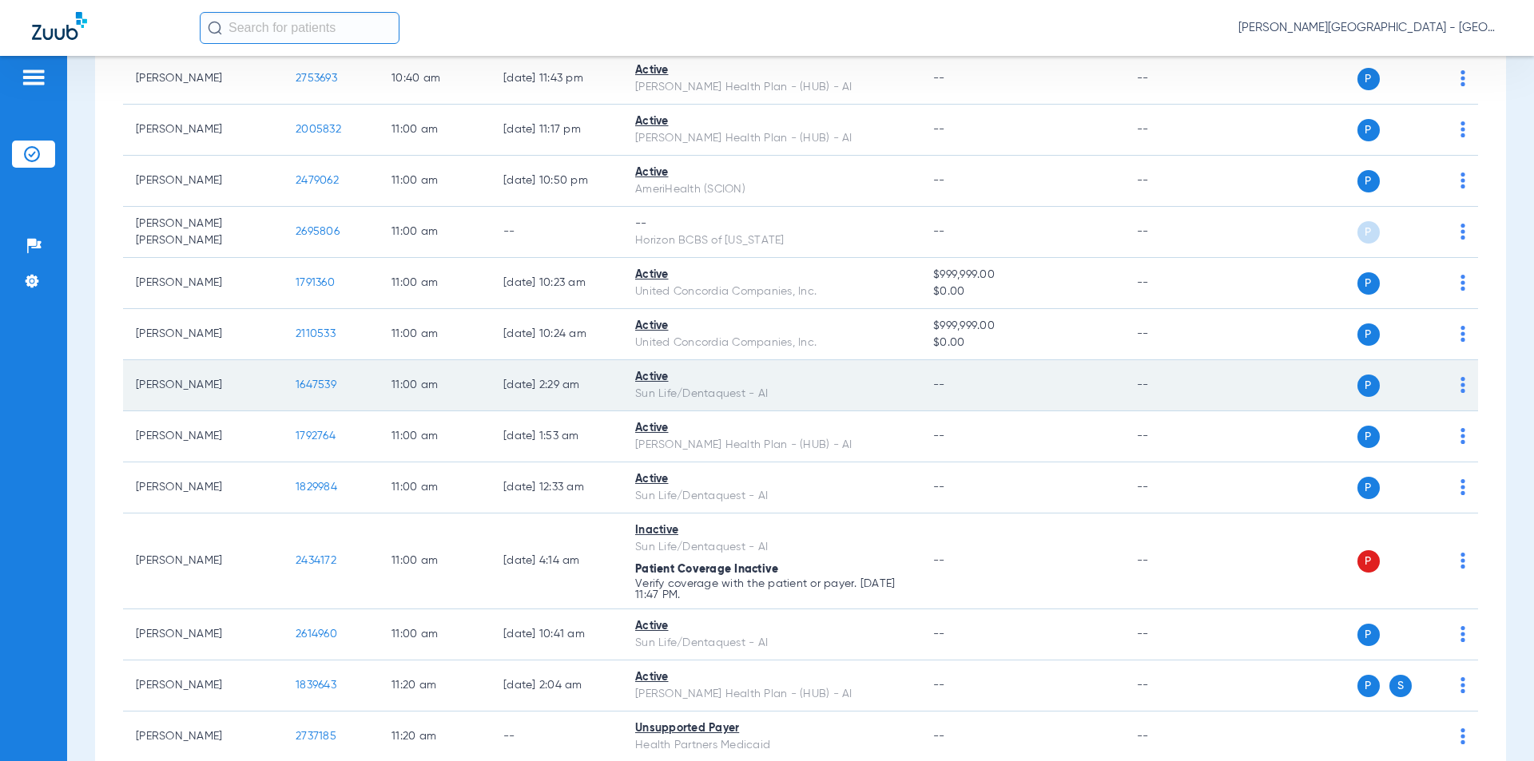
scroll to position [5543, 0]
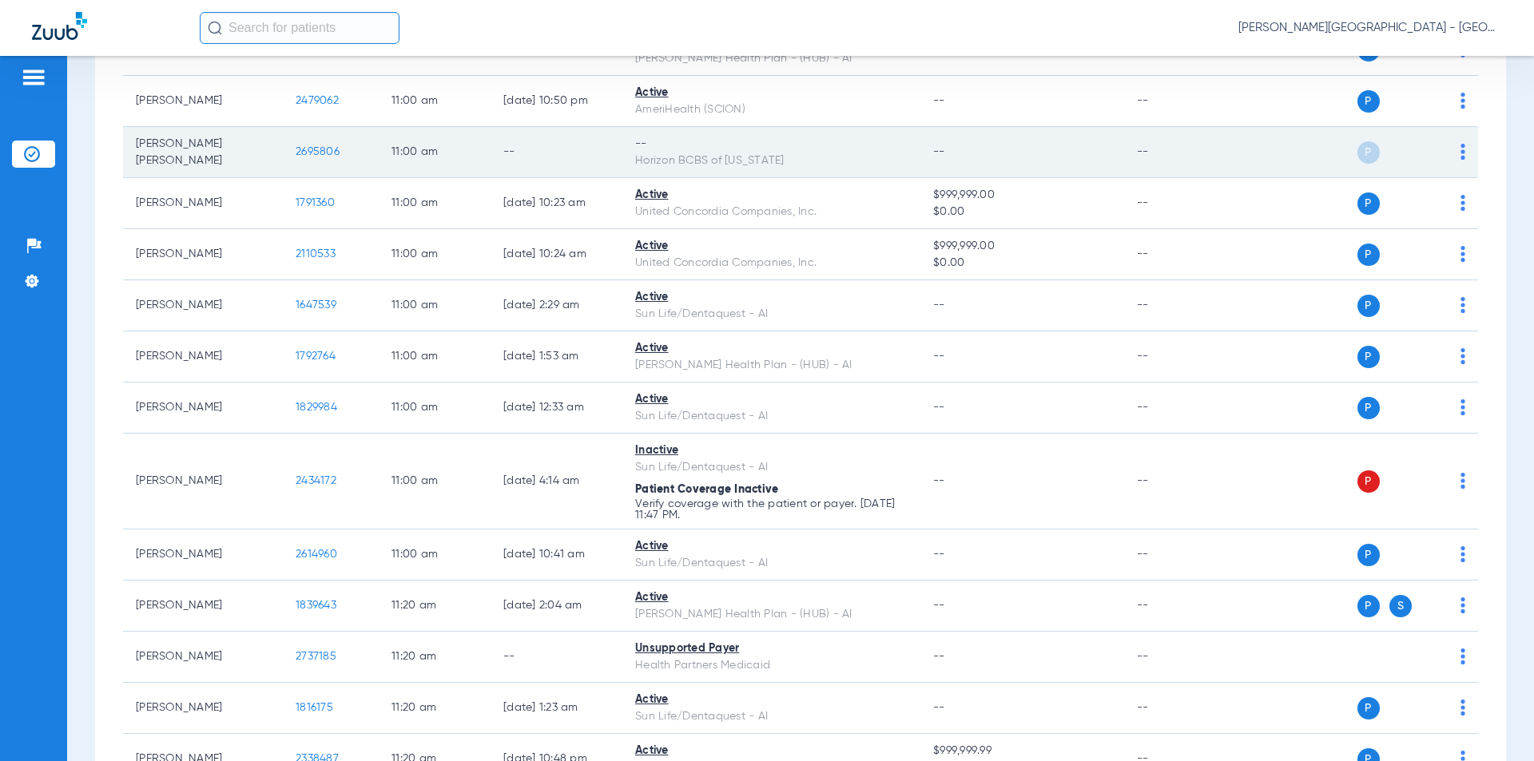
drag, startPoint x: 291, startPoint y: 146, endPoint x: 303, endPoint y: 150, distance: 12.6
click at [264, 142] on tr "[PERSON_NAME] [PERSON_NAME] 2695806 11:00 AM -- -- Horizon BCBS of [US_STATE] -…" at bounding box center [800, 152] width 1355 height 51
copy tr "2695806"
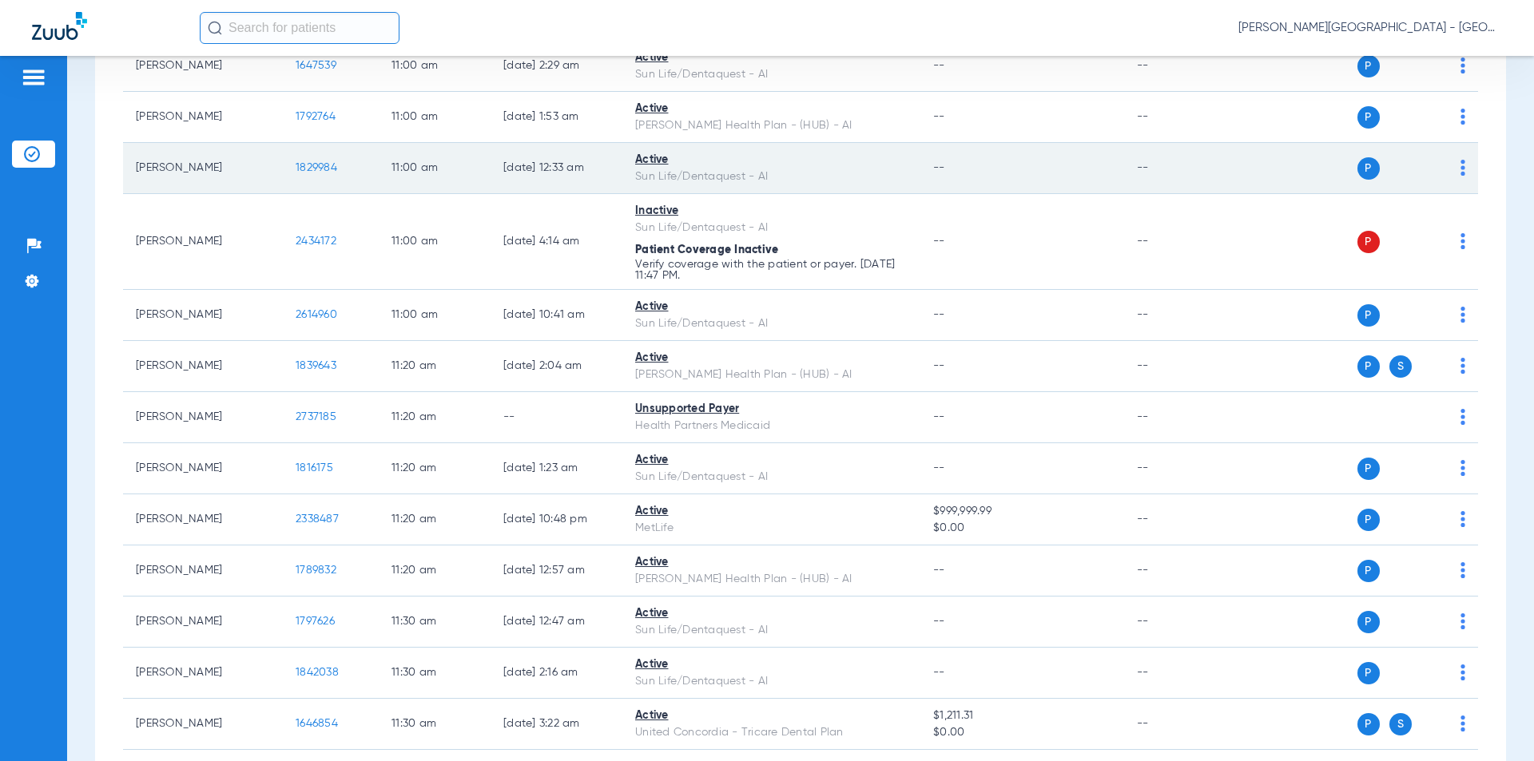
scroll to position [5862, 0]
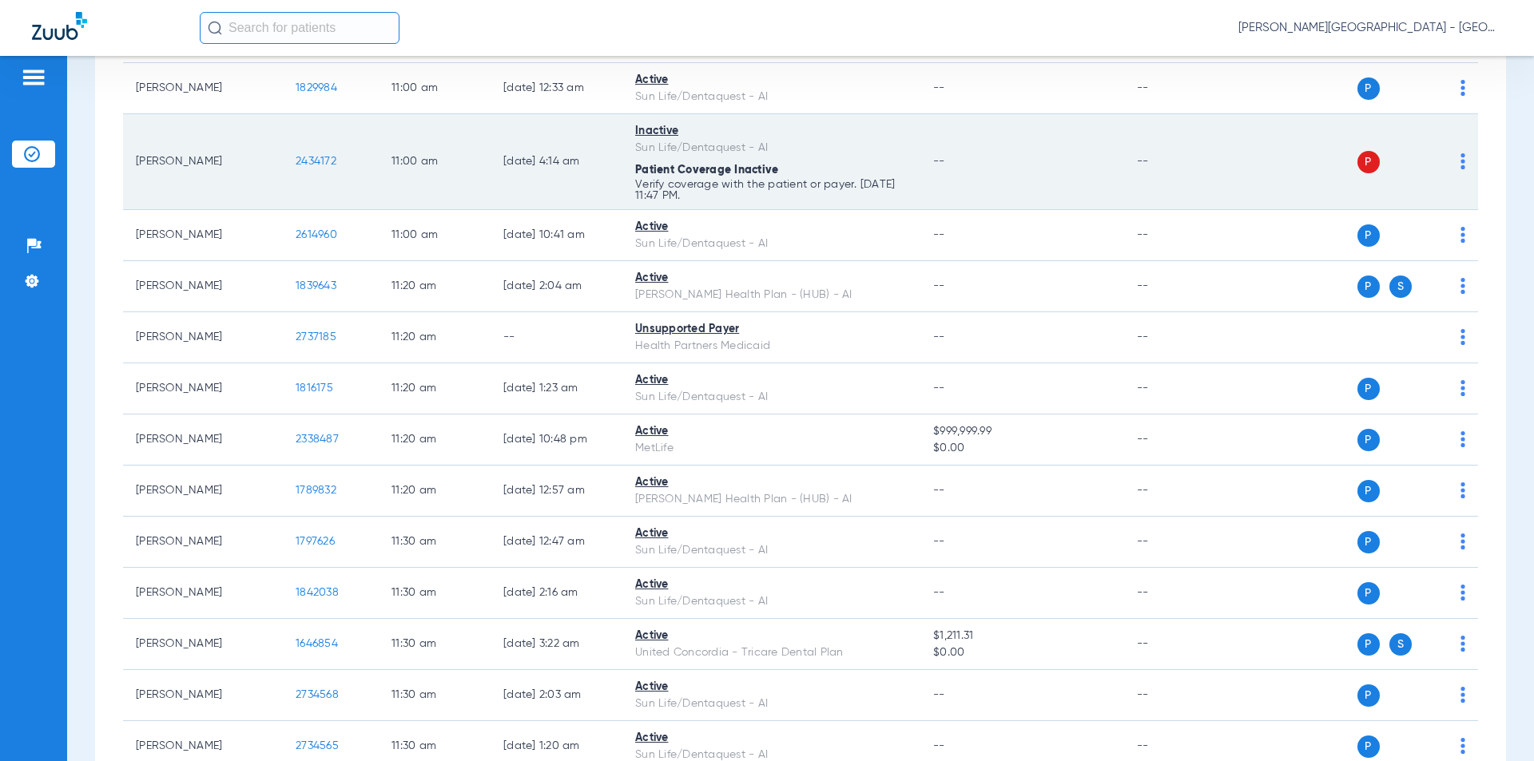
drag, startPoint x: 268, startPoint y: 155, endPoint x: 254, endPoint y: 155, distance: 14.4
click at [254, 155] on tr "Raiden [PERSON_NAME] 2434172 11:00 AM [DATE] 4:14 AM Inactive Sun Life/Dentaque…" at bounding box center [800, 162] width 1355 height 96
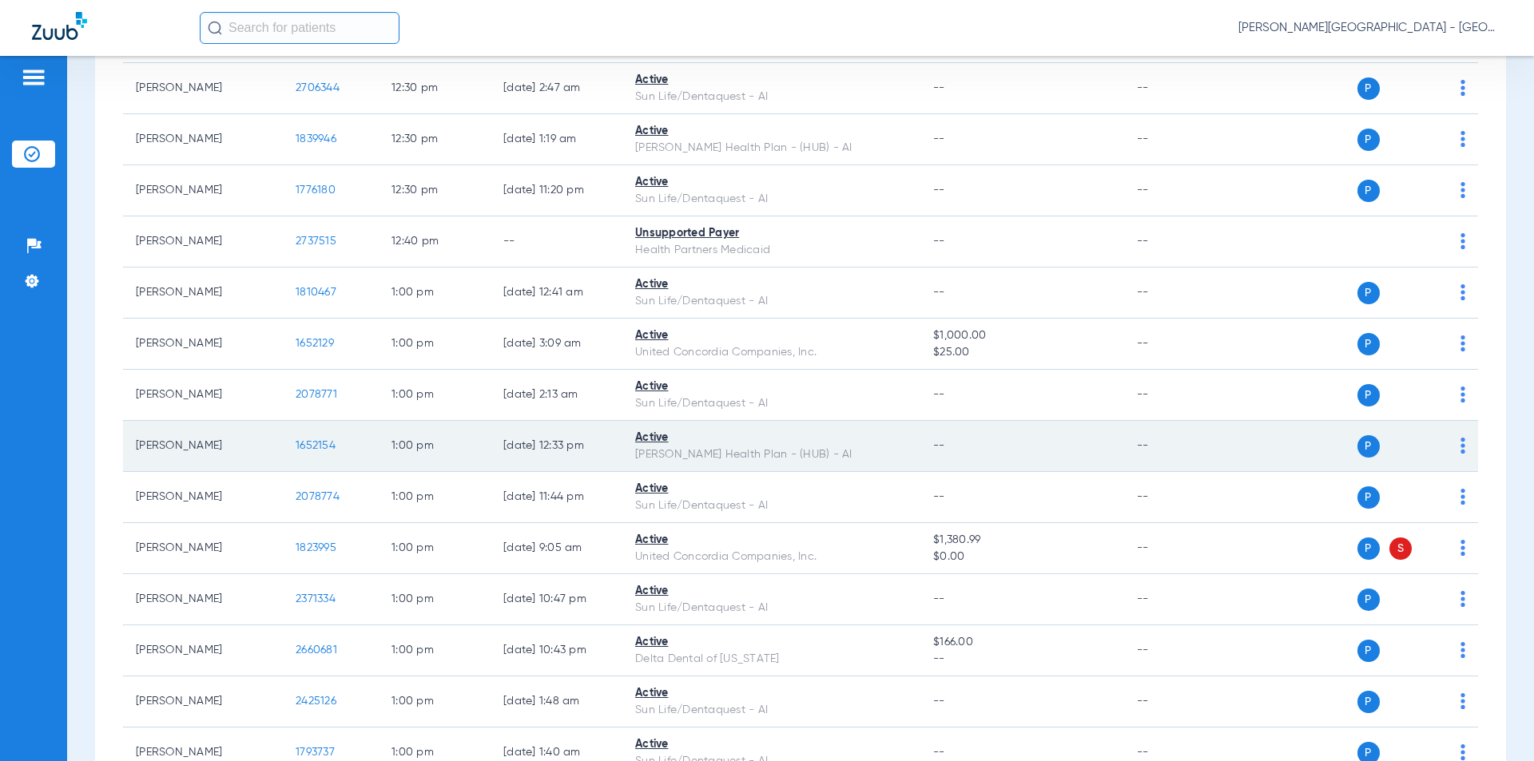
scroll to position [7060, 0]
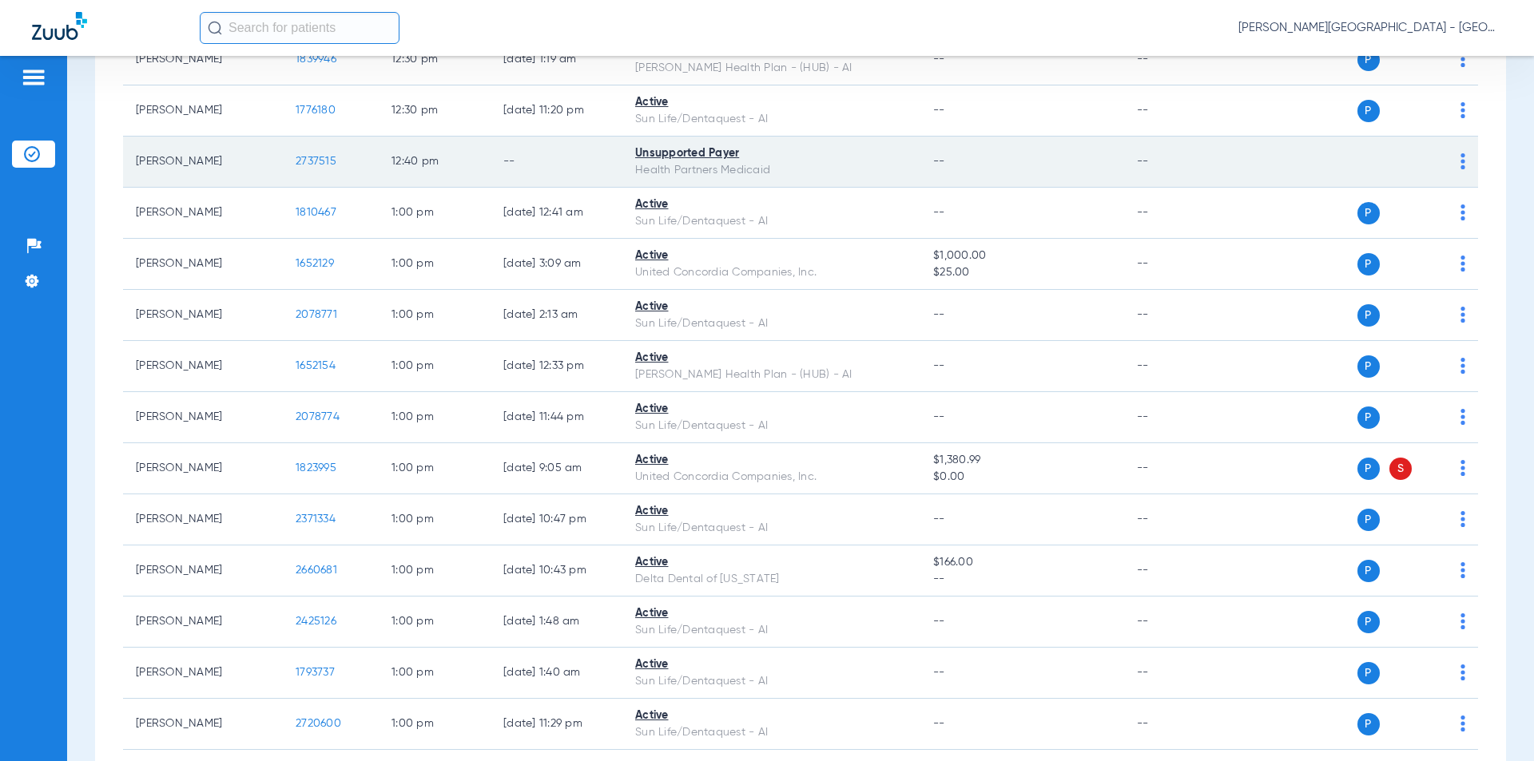
drag, startPoint x: 320, startPoint y: 158, endPoint x: 295, endPoint y: 159, distance: 25.6
click at [295, 159] on td "2737515" at bounding box center [331, 162] width 96 height 51
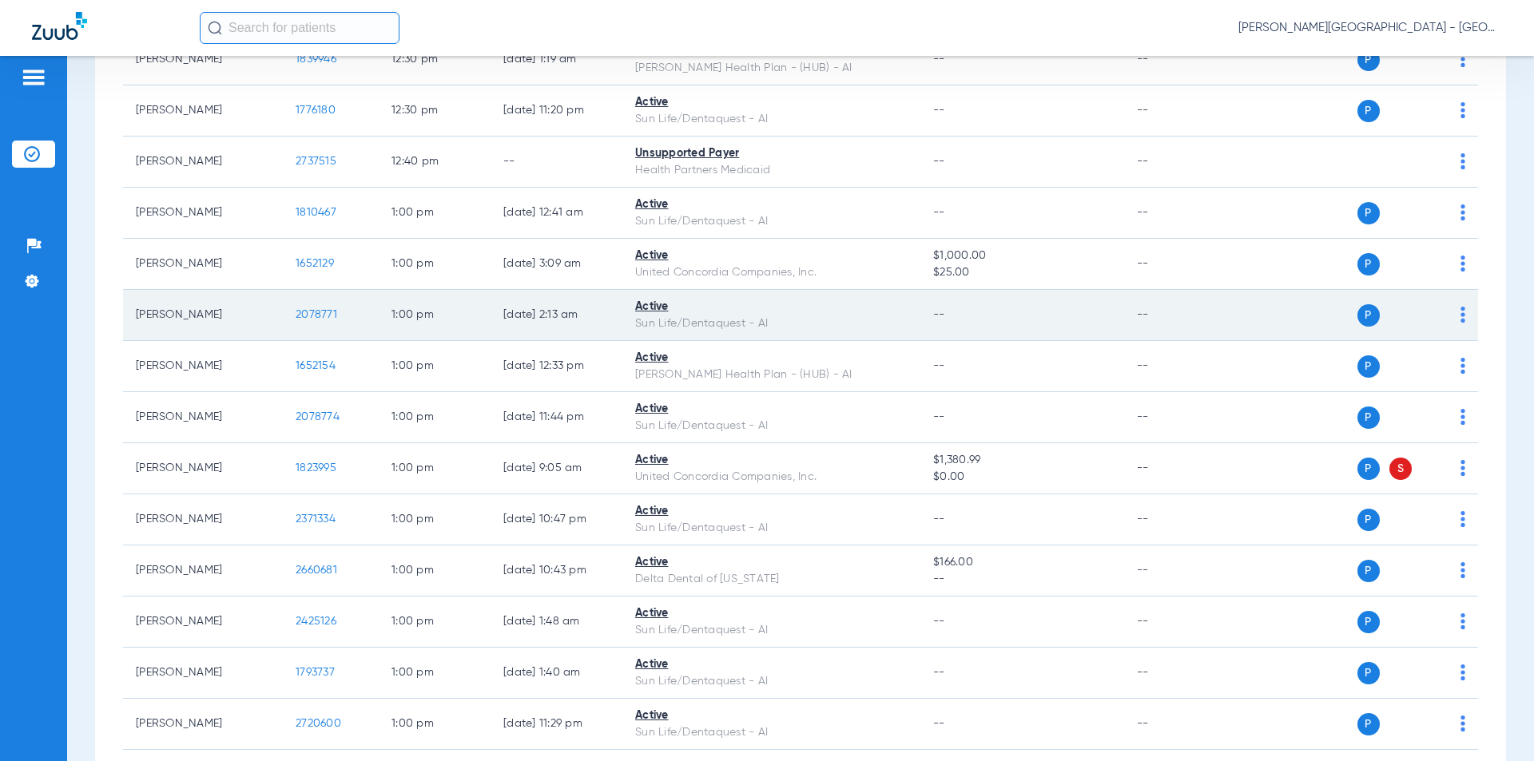
scroll to position [7220, 0]
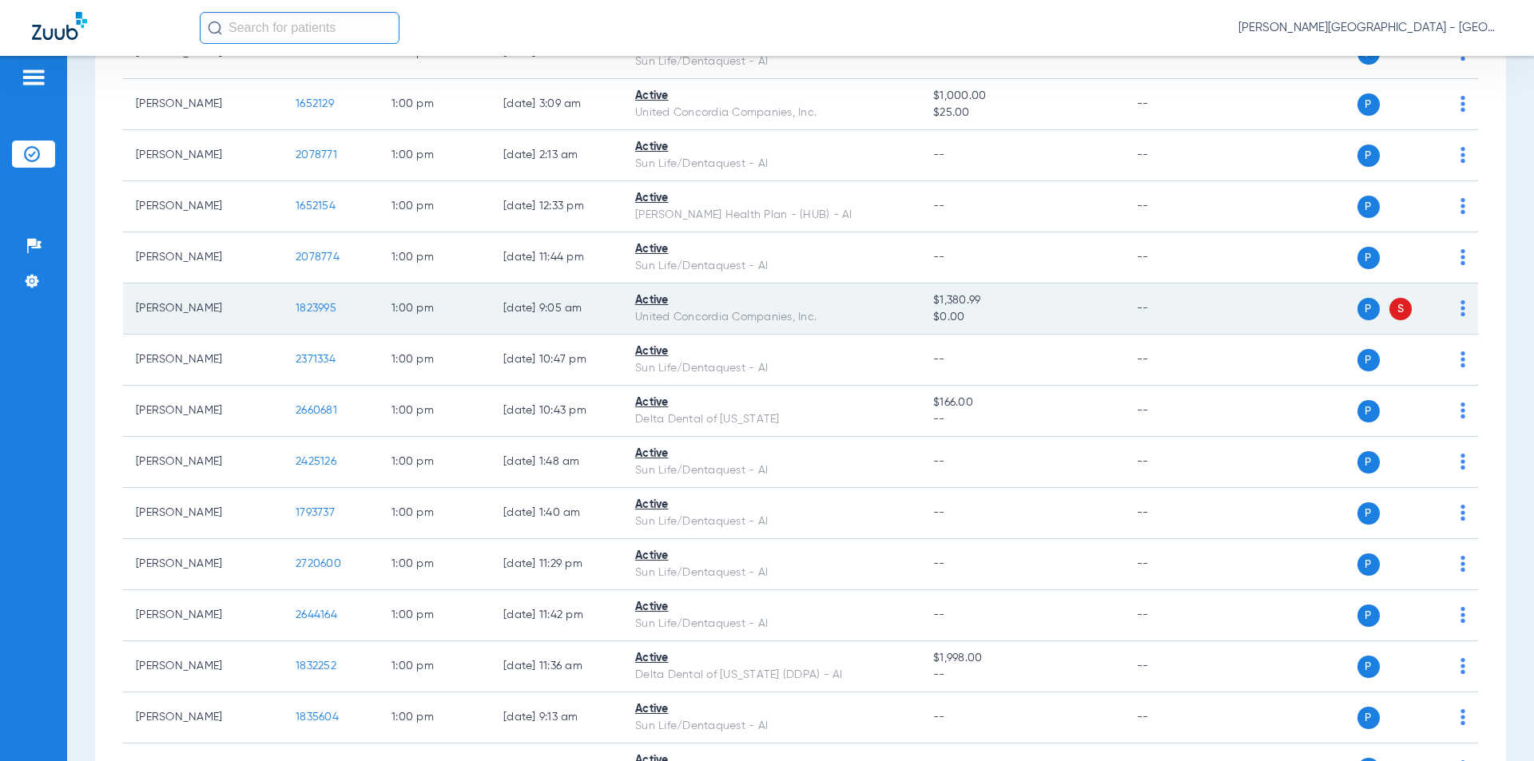
click at [283, 305] on td "1823995" at bounding box center [331, 309] width 96 height 51
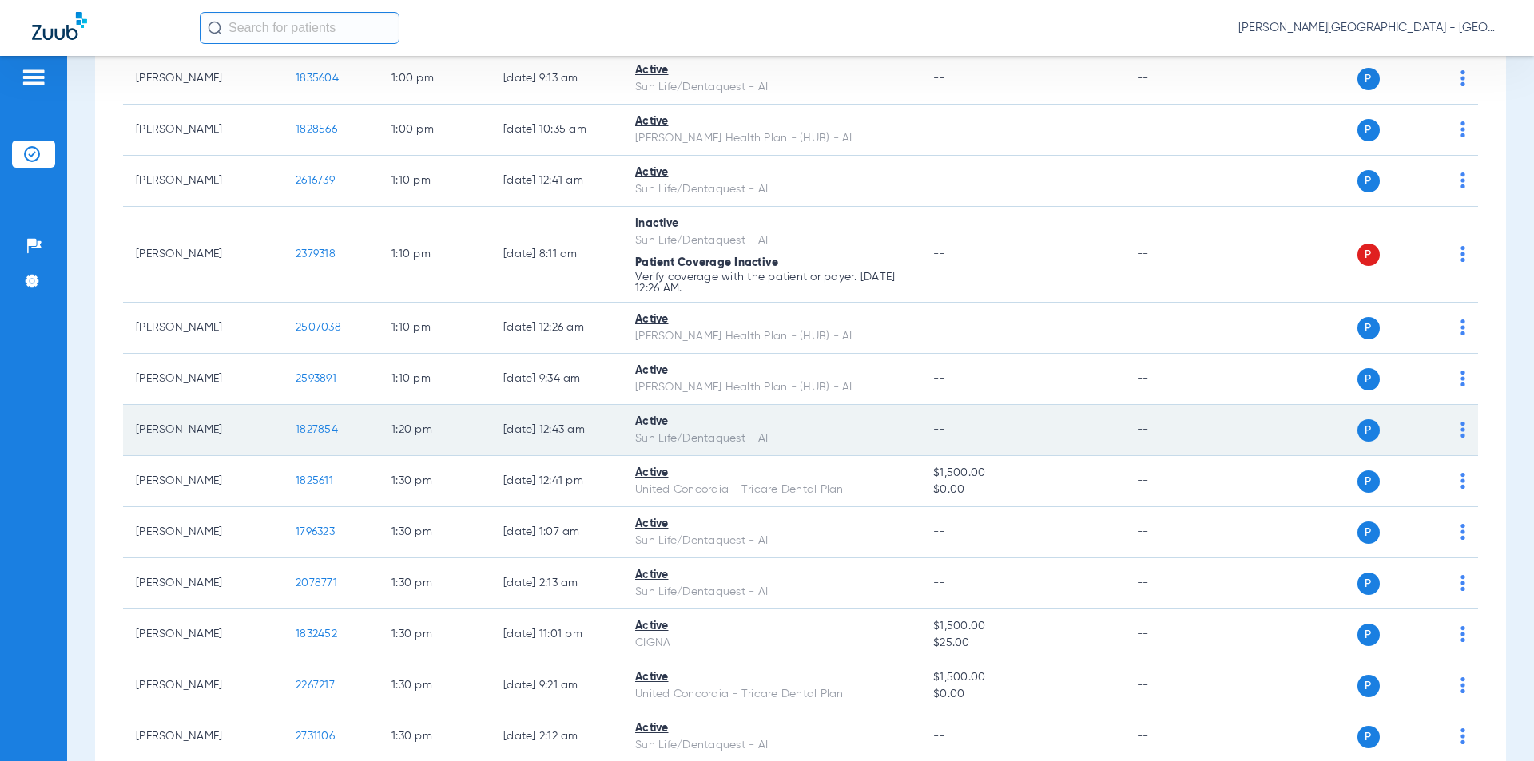
scroll to position [7939, 0]
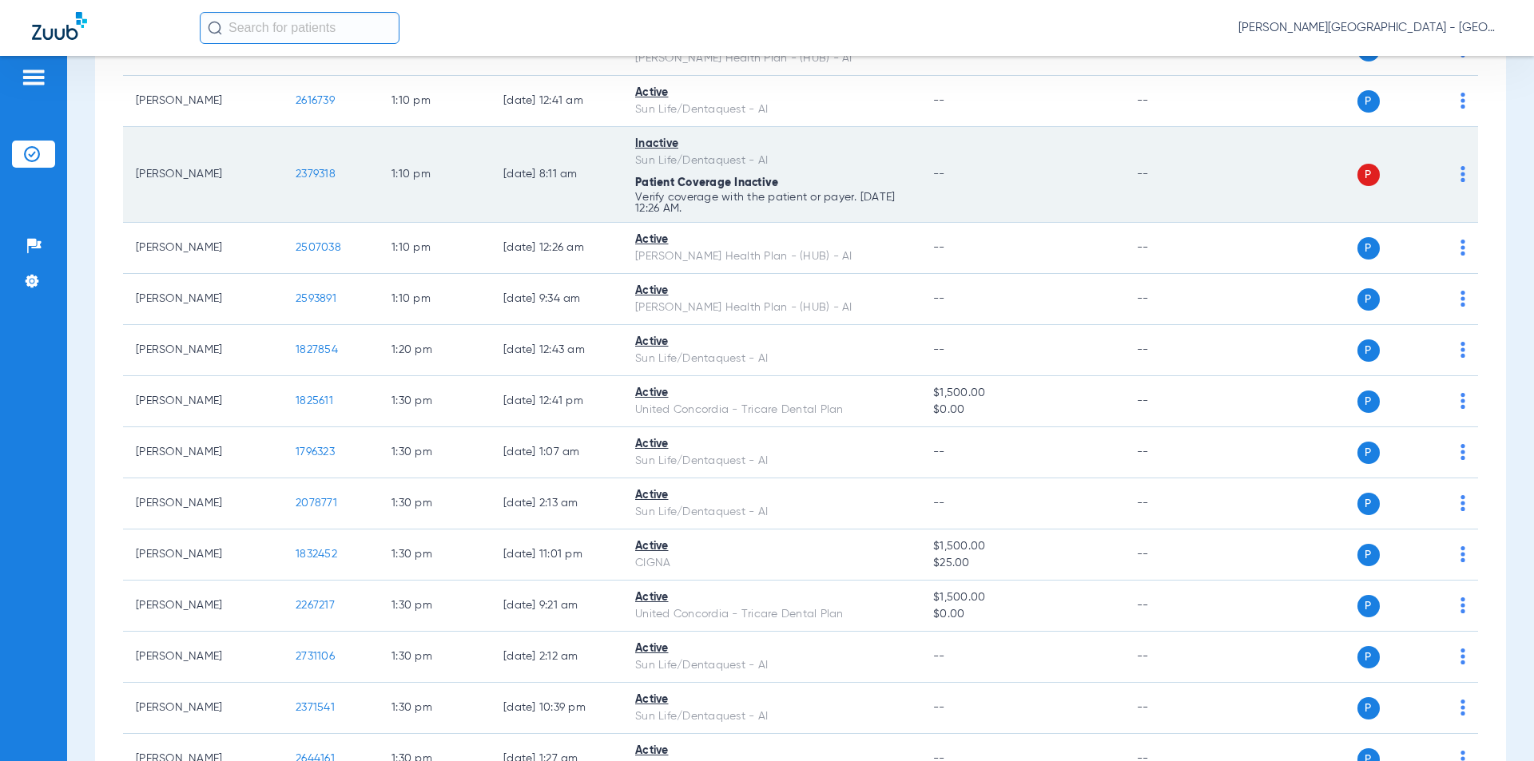
drag, startPoint x: 311, startPoint y: 167, endPoint x: 276, endPoint y: 167, distance: 34.4
click at [276, 167] on tr "[PERSON_NAME] 2379318 1:10 PM [DATE] 8:11 AM Inactive Sun Life/Dentaquest - AI …" at bounding box center [800, 175] width 1355 height 96
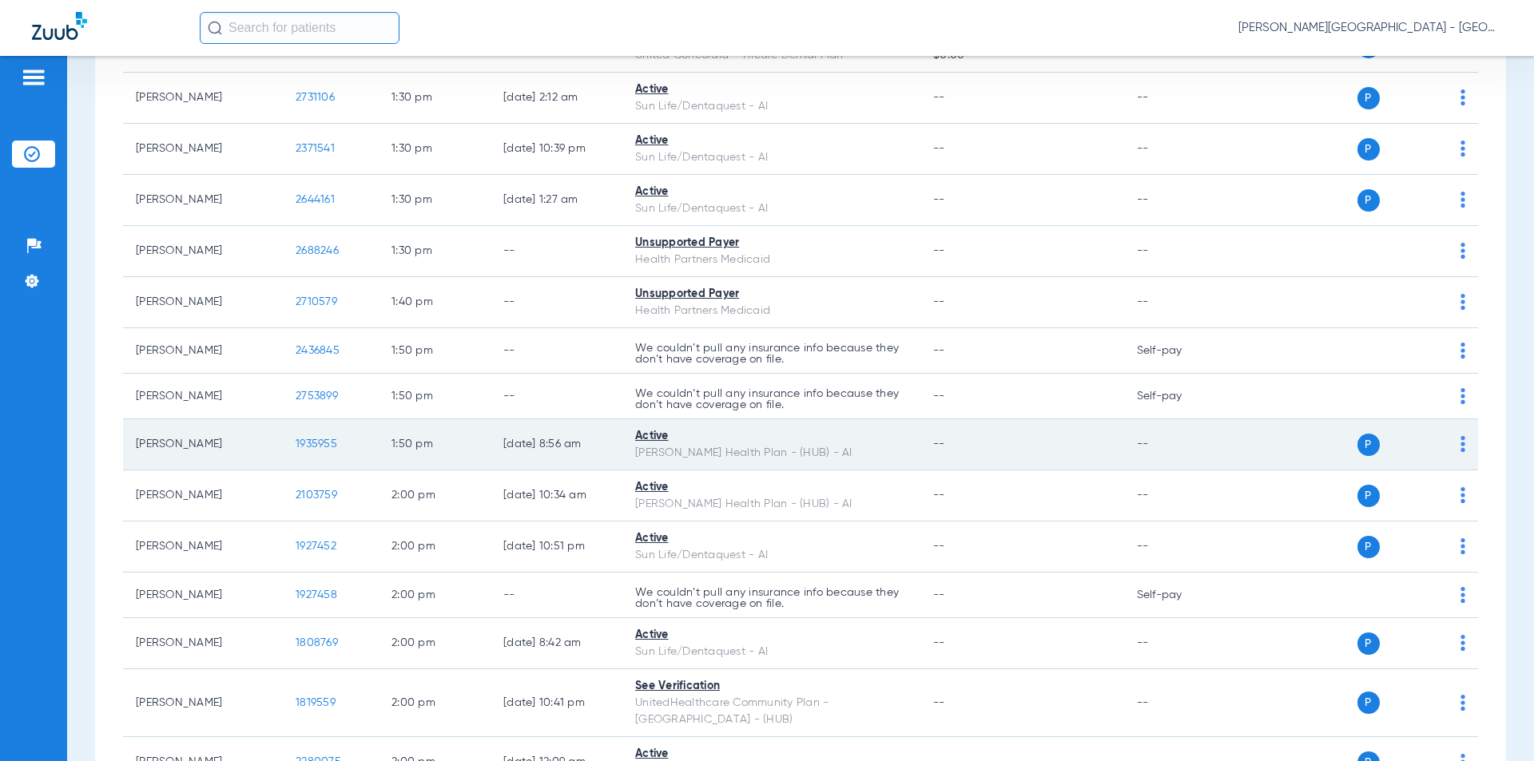
scroll to position [8578, 0]
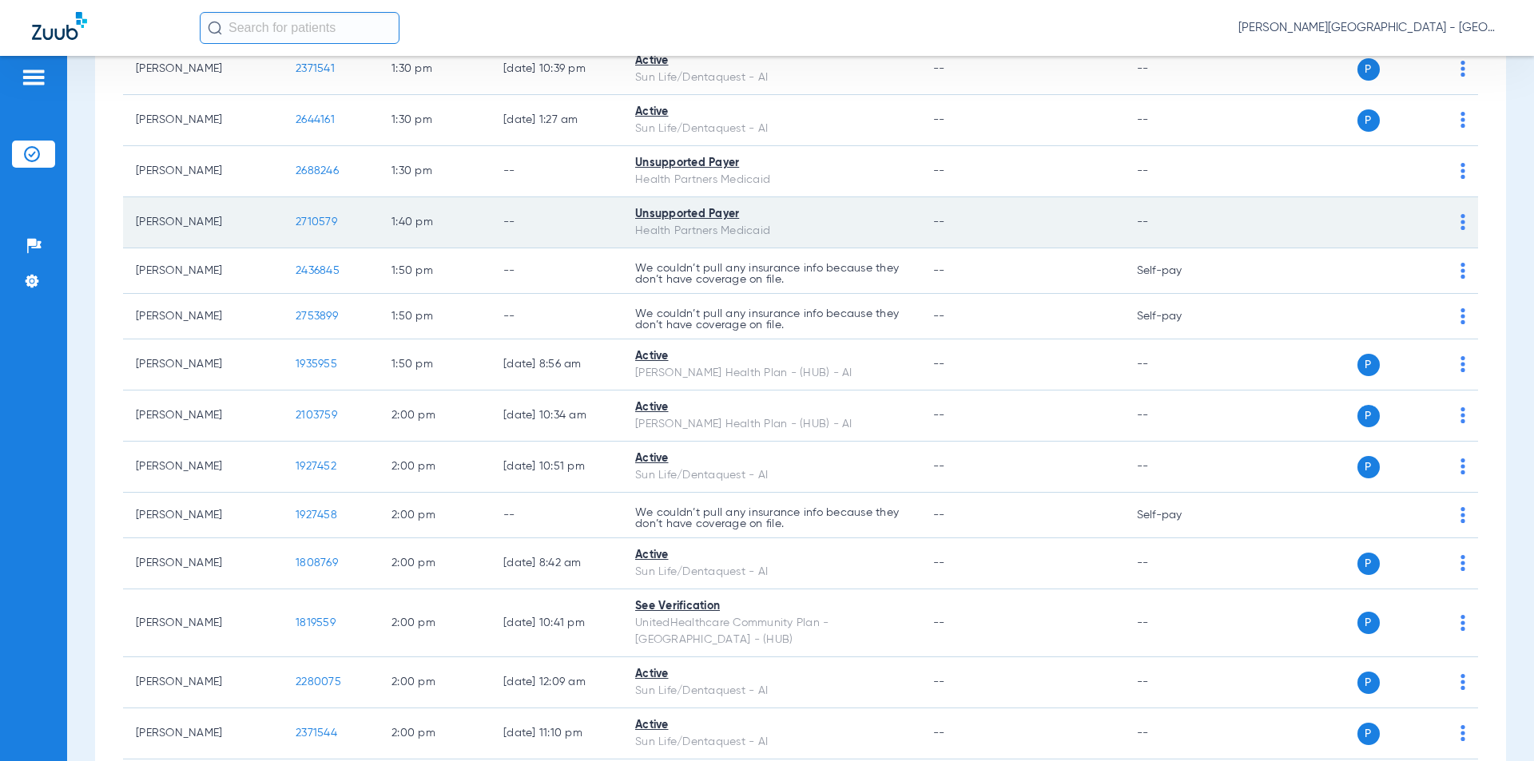
click at [343, 169] on td "2688246" at bounding box center [331, 171] width 96 height 51
click at [293, 170] on td "2688246" at bounding box center [331, 171] width 96 height 51
drag, startPoint x: 324, startPoint y: 216, endPoint x: 312, endPoint y: 218, distance: 13.0
click at [285, 216] on td "2710579" at bounding box center [331, 222] width 96 height 51
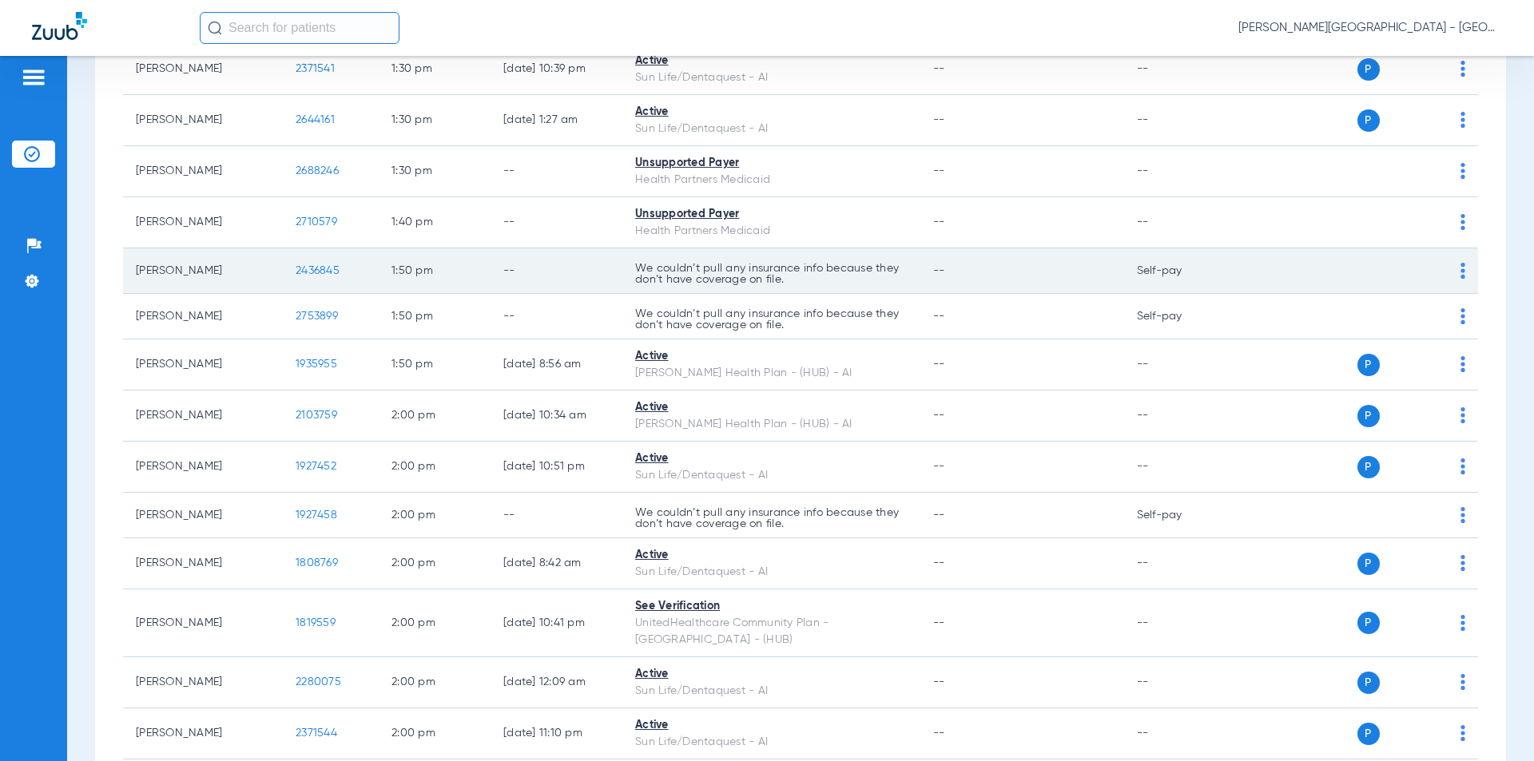
drag, startPoint x: 346, startPoint y: 276, endPoint x: 338, endPoint y: 273, distance: 8.6
click at [335, 276] on td "2436845" at bounding box center [331, 271] width 96 height 46
click at [337, 282] on td "2436845" at bounding box center [331, 271] width 96 height 46
click at [348, 272] on td "2436845" at bounding box center [331, 271] width 96 height 46
click at [273, 263] on tr "[PERSON_NAME] 2436845 1:50 PM -- We couldn’t pull any insurance info because th…" at bounding box center [800, 271] width 1355 height 46
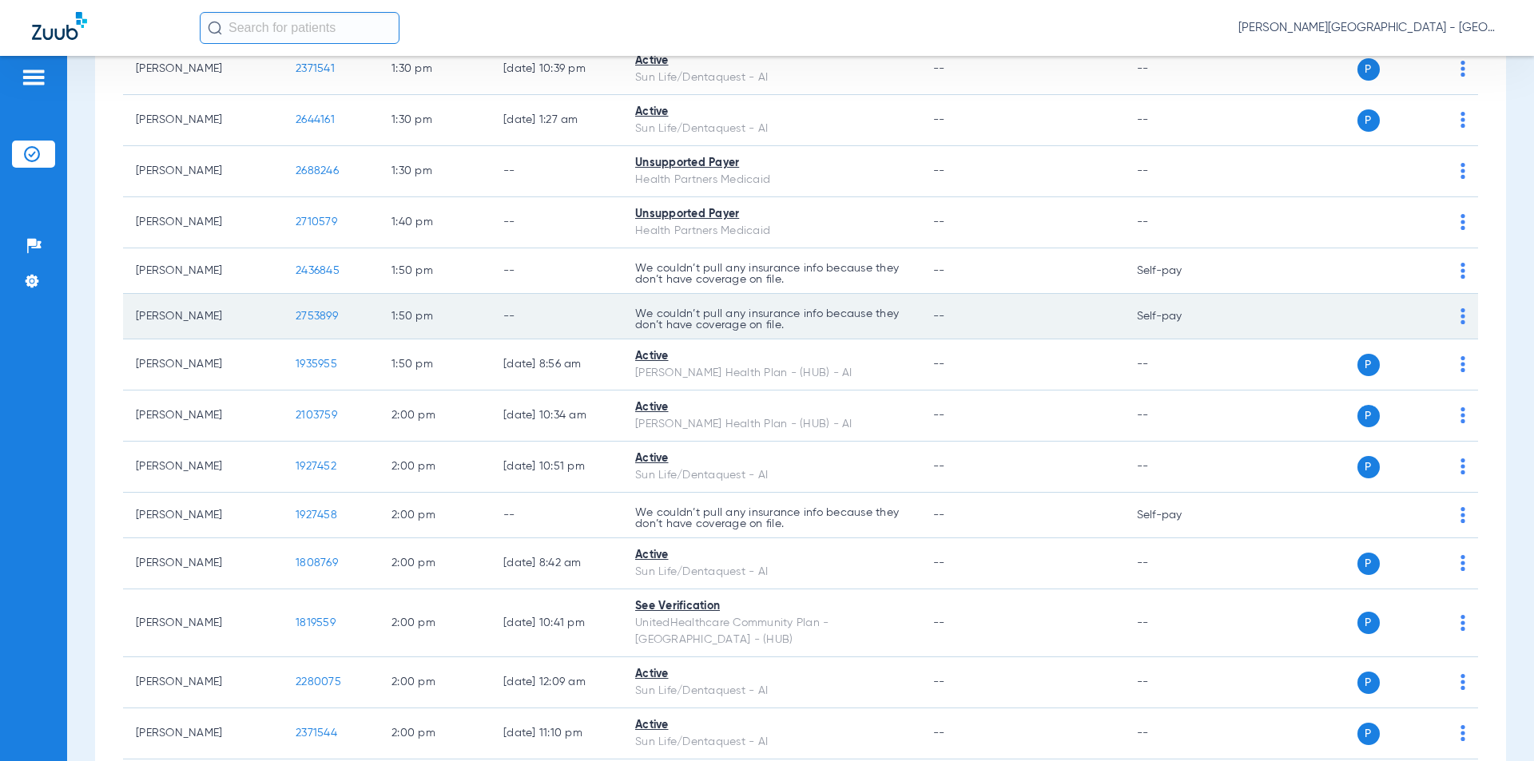
click at [290, 310] on td "2753899" at bounding box center [331, 317] width 96 height 46
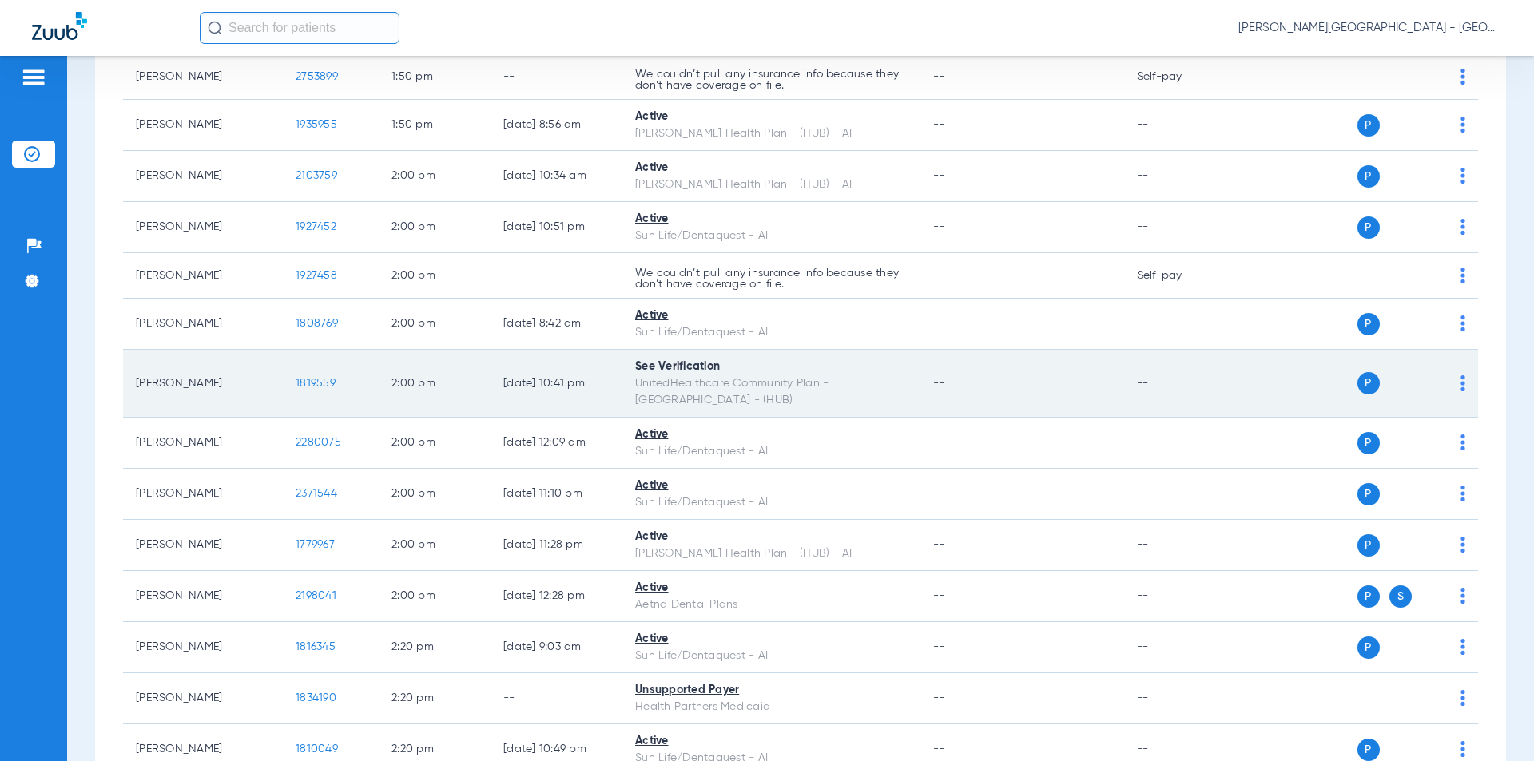
scroll to position [8898, 0]
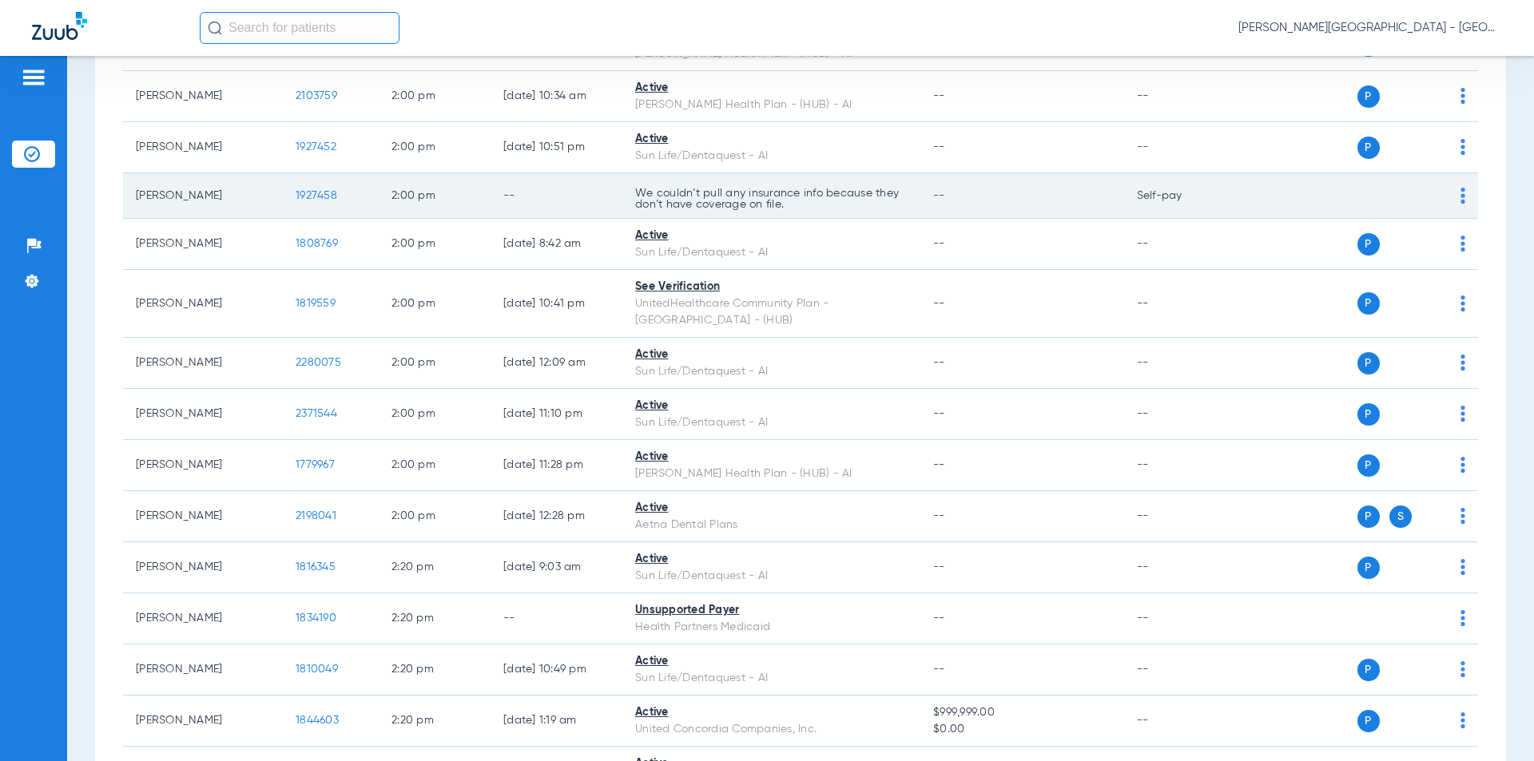
drag, startPoint x: 336, startPoint y: 189, endPoint x: 285, endPoint y: 193, distance: 51.3
click at [285, 193] on td "1927458" at bounding box center [331, 196] width 96 height 46
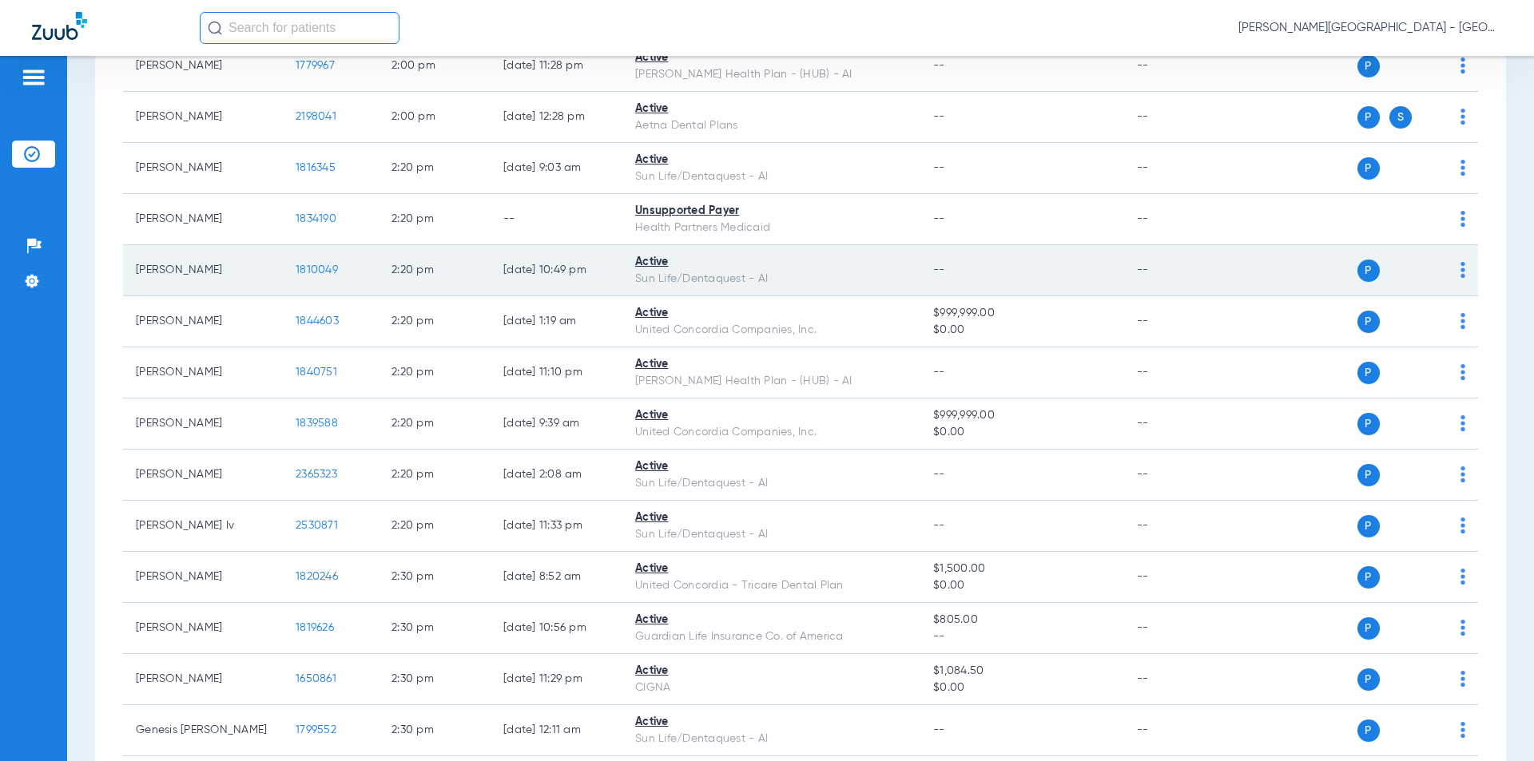
scroll to position [9377, 0]
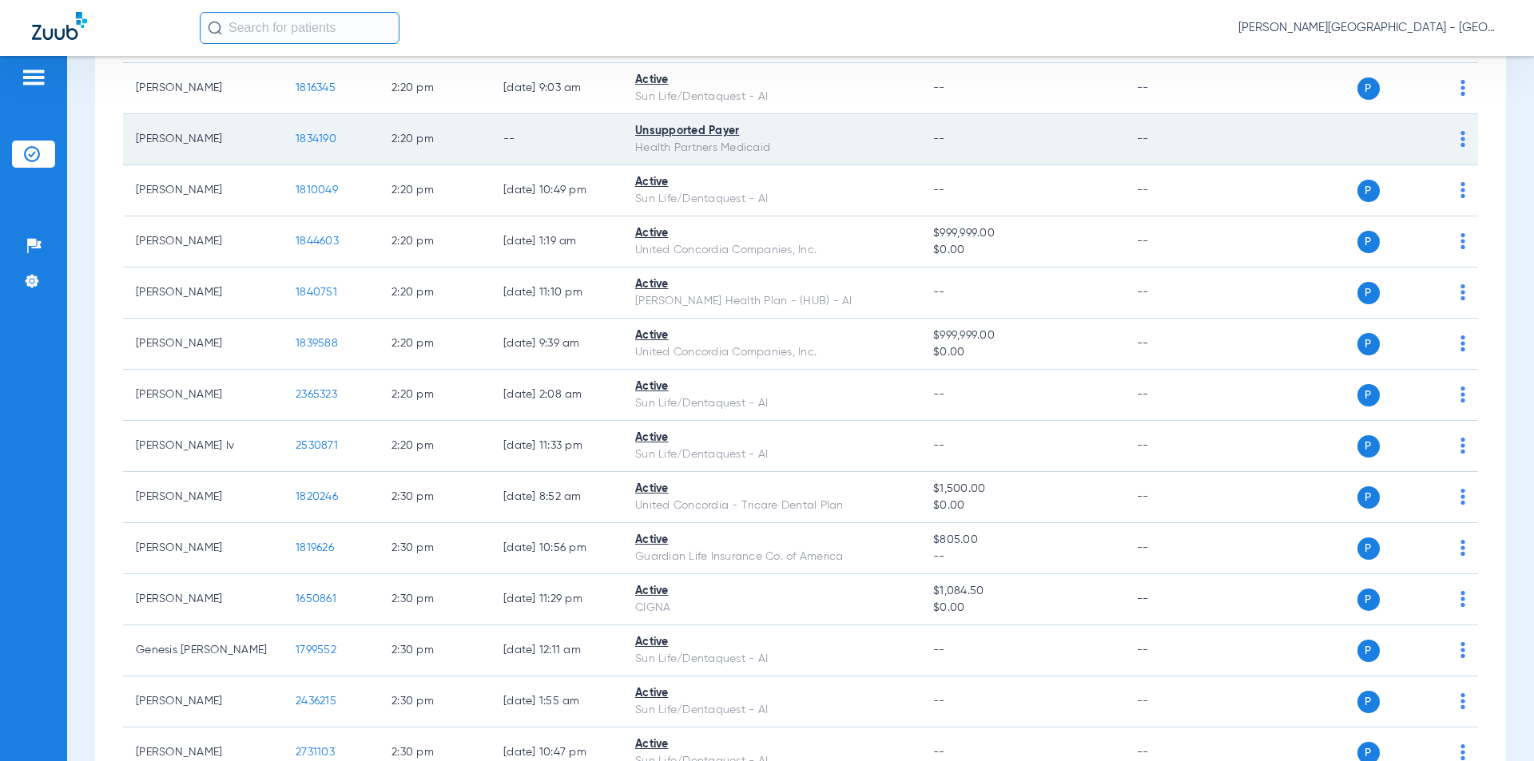
drag, startPoint x: 340, startPoint y: 119, endPoint x: 276, endPoint y: 117, distance: 64.7
click at [276, 117] on tr "[PERSON_NAME] 1834190 2:20 PM -- Unsupported Payer Health Partners Medicaid -- …" at bounding box center [800, 139] width 1355 height 51
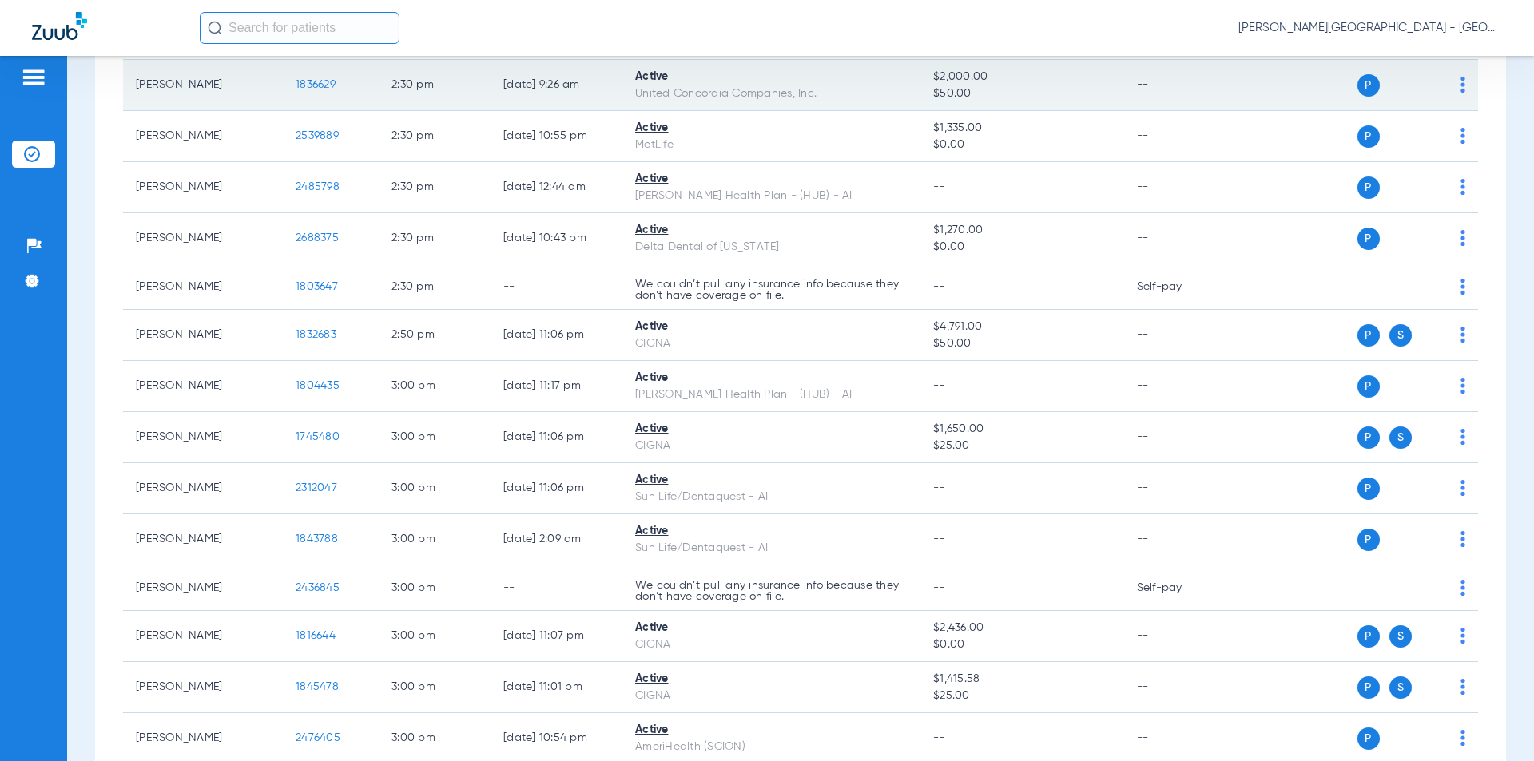
scroll to position [10176, 0]
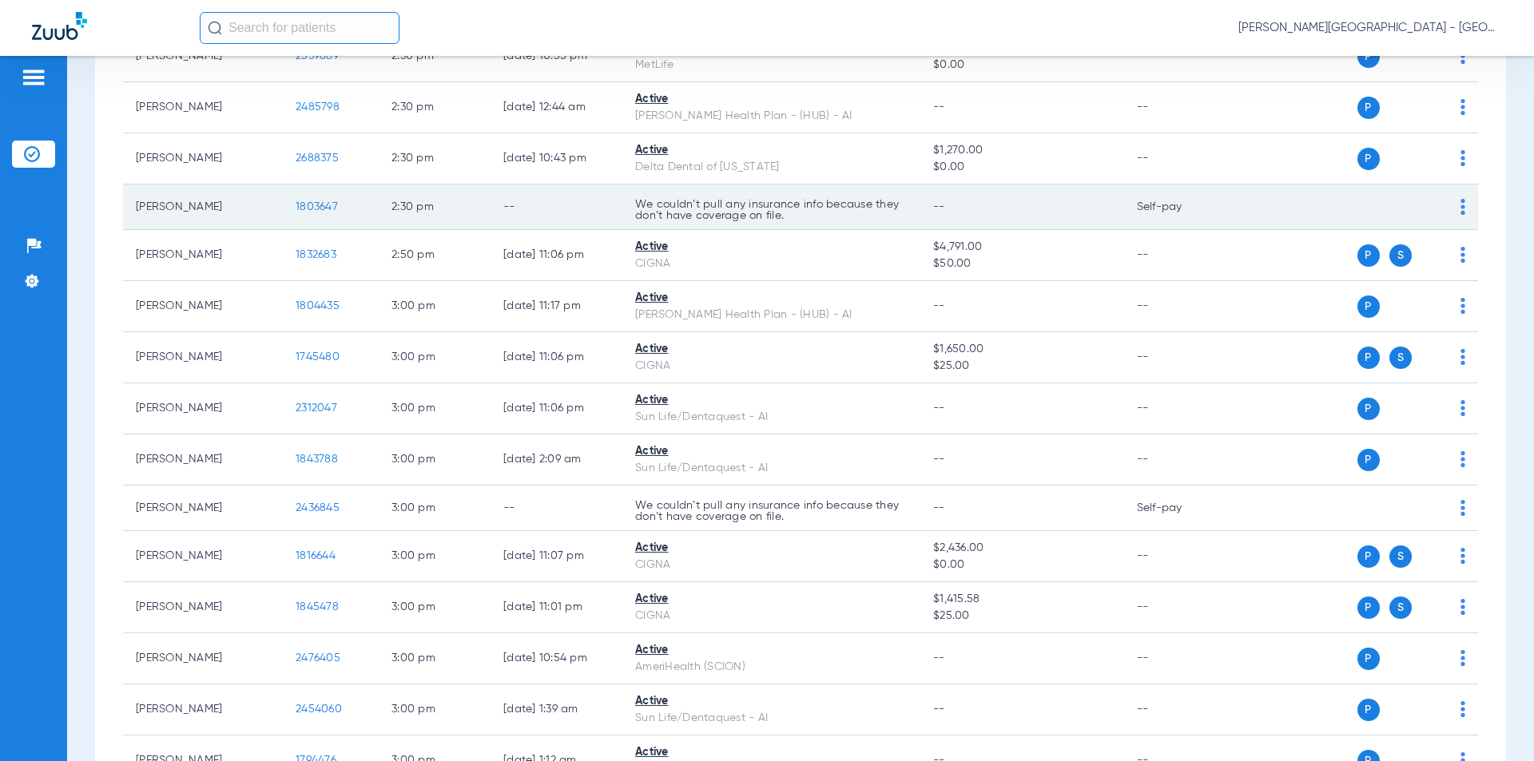
drag, startPoint x: 346, startPoint y: 188, endPoint x: 280, endPoint y: 186, distance: 65.5
click at [280, 186] on tr "[PERSON_NAME] 1803647 2:30 PM -- We couldn’t pull any insurance info because th…" at bounding box center [800, 208] width 1355 height 46
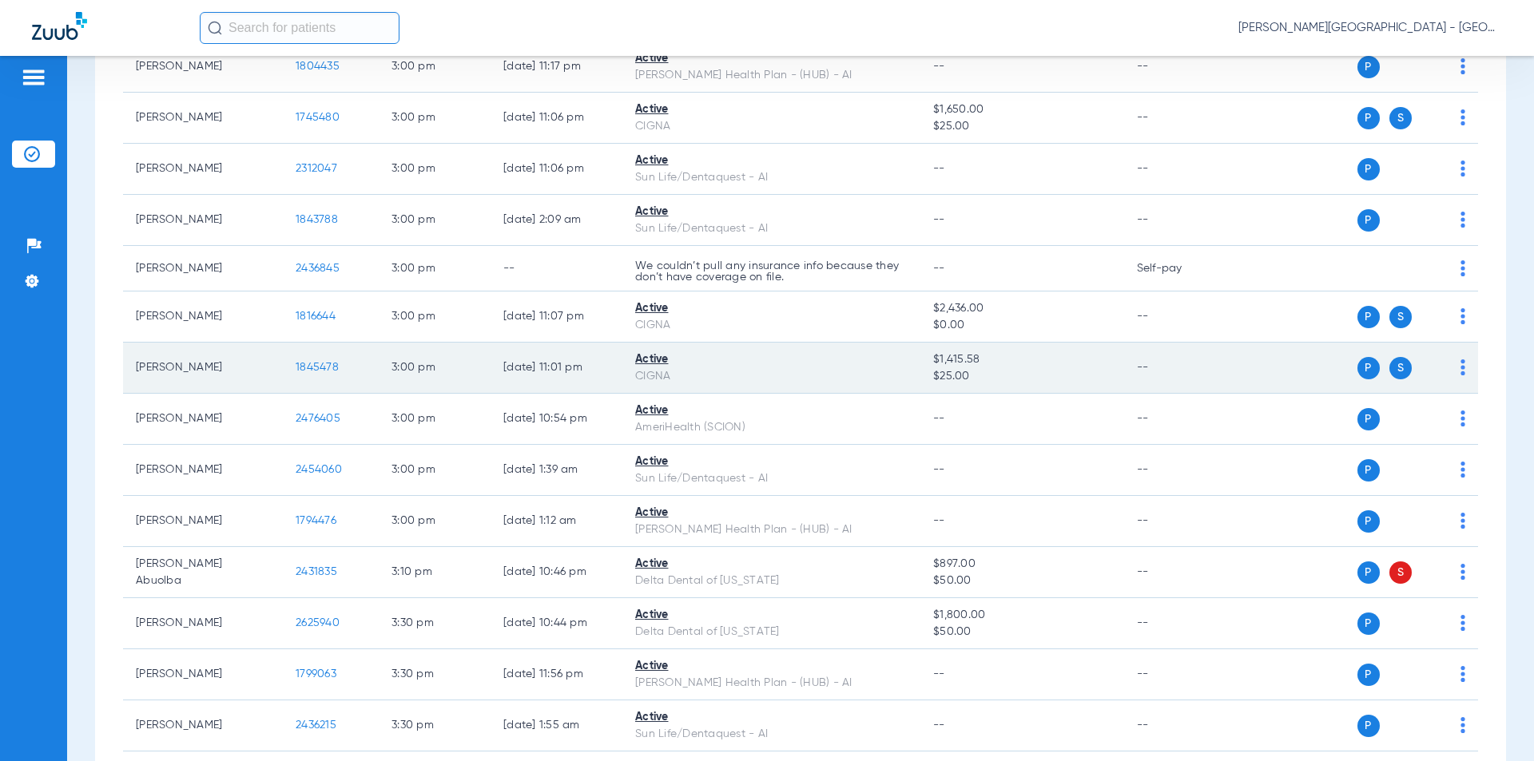
scroll to position [10496, 0]
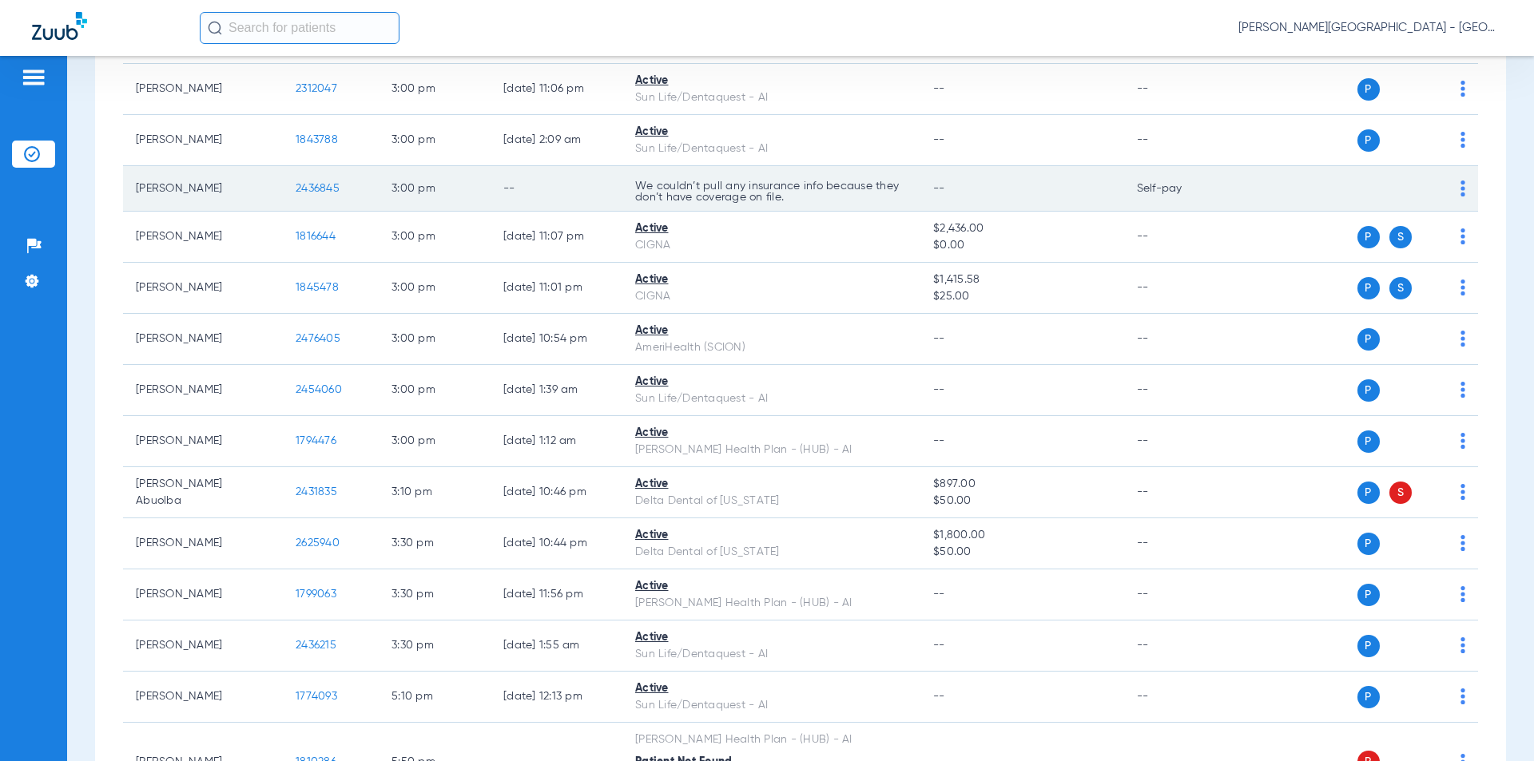
drag, startPoint x: 333, startPoint y: 165, endPoint x: 309, endPoint y: 161, distance: 24.2
click at [262, 166] on tr "[PERSON_NAME] 2436845 3:00 PM -- We couldn’t pull any insurance info because th…" at bounding box center [800, 189] width 1355 height 46
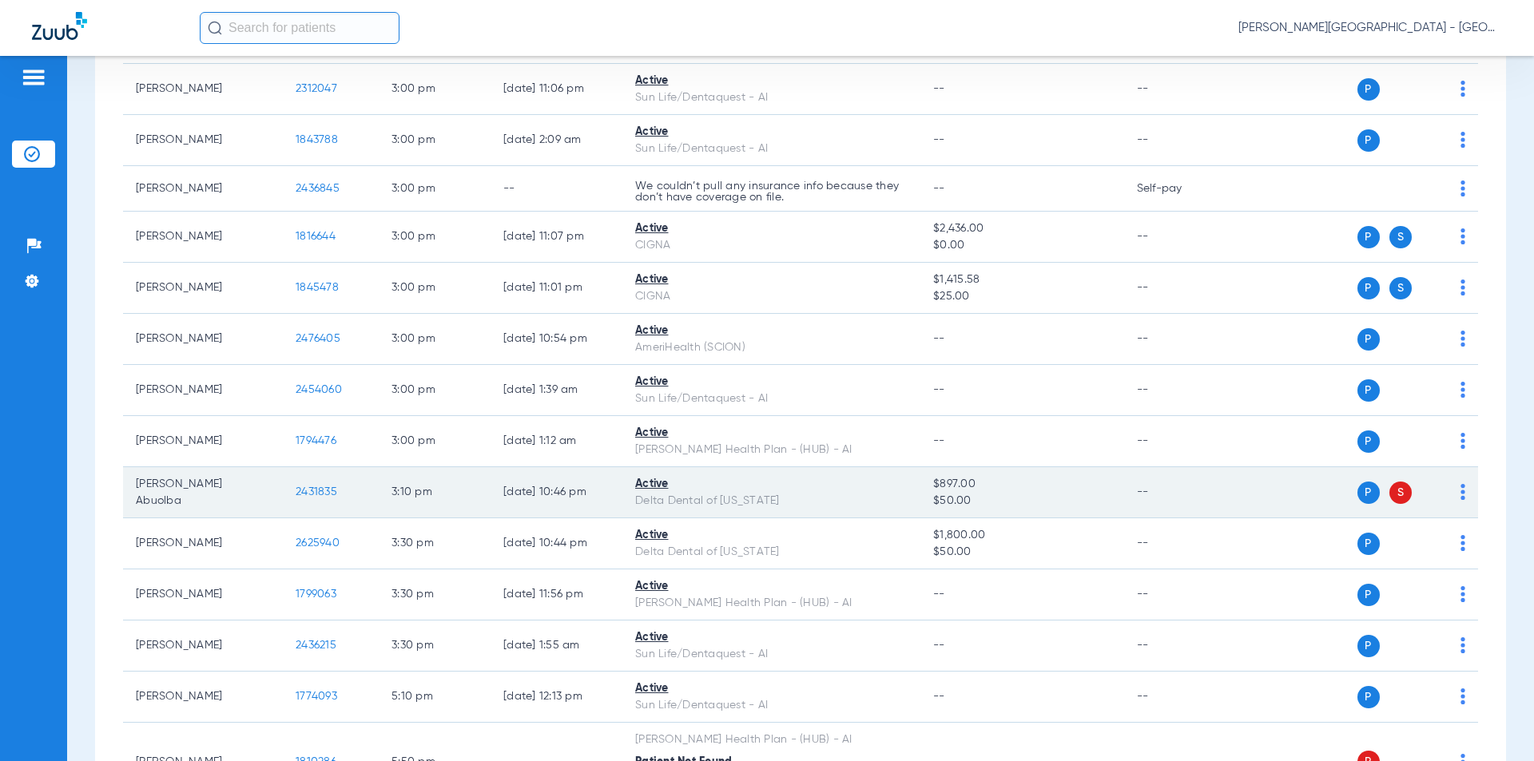
drag, startPoint x: 344, startPoint y: 479, endPoint x: 308, endPoint y: 469, distance: 37.2
click at [288, 475] on td "2431835" at bounding box center [331, 492] width 96 height 51
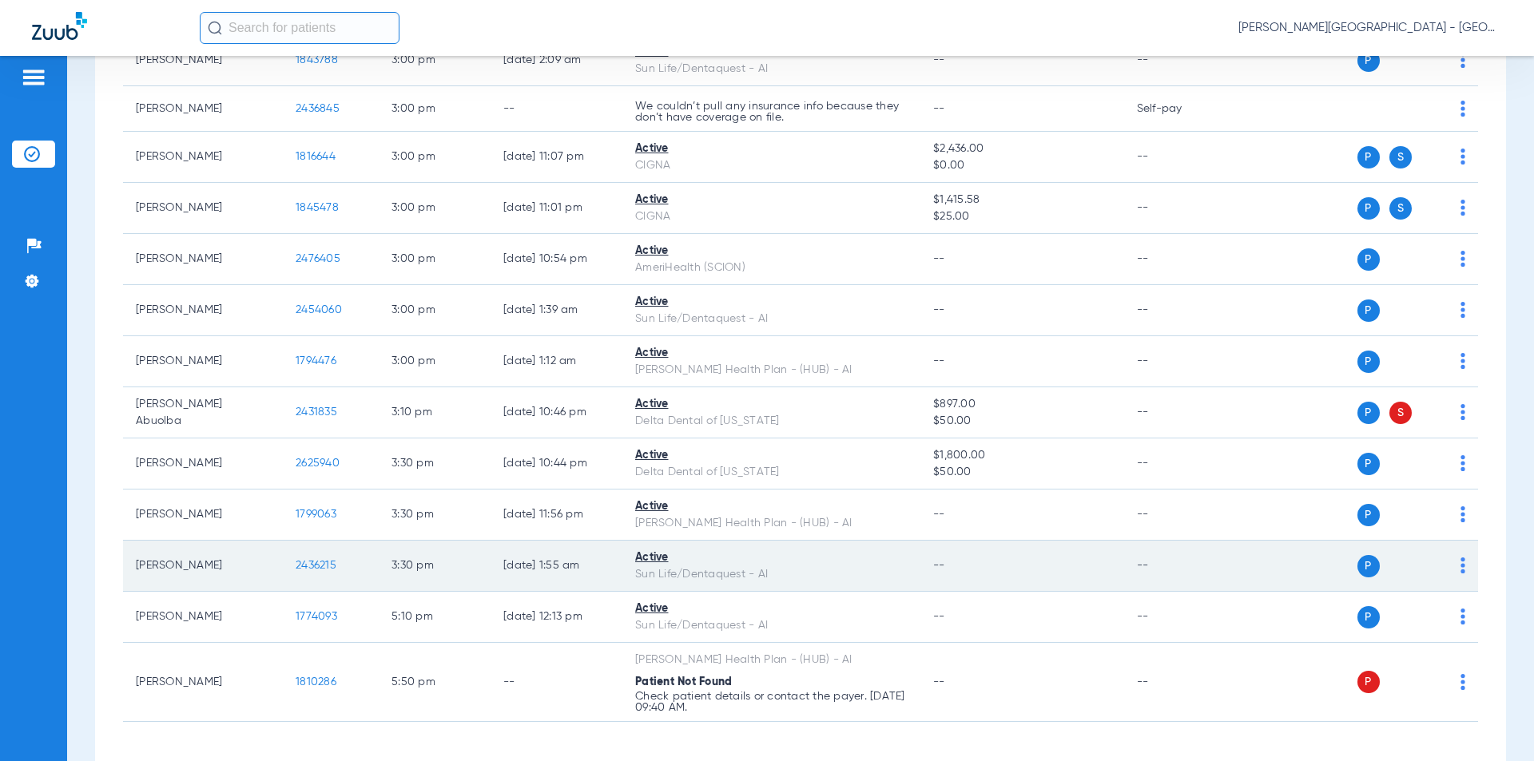
scroll to position [10616, 0]
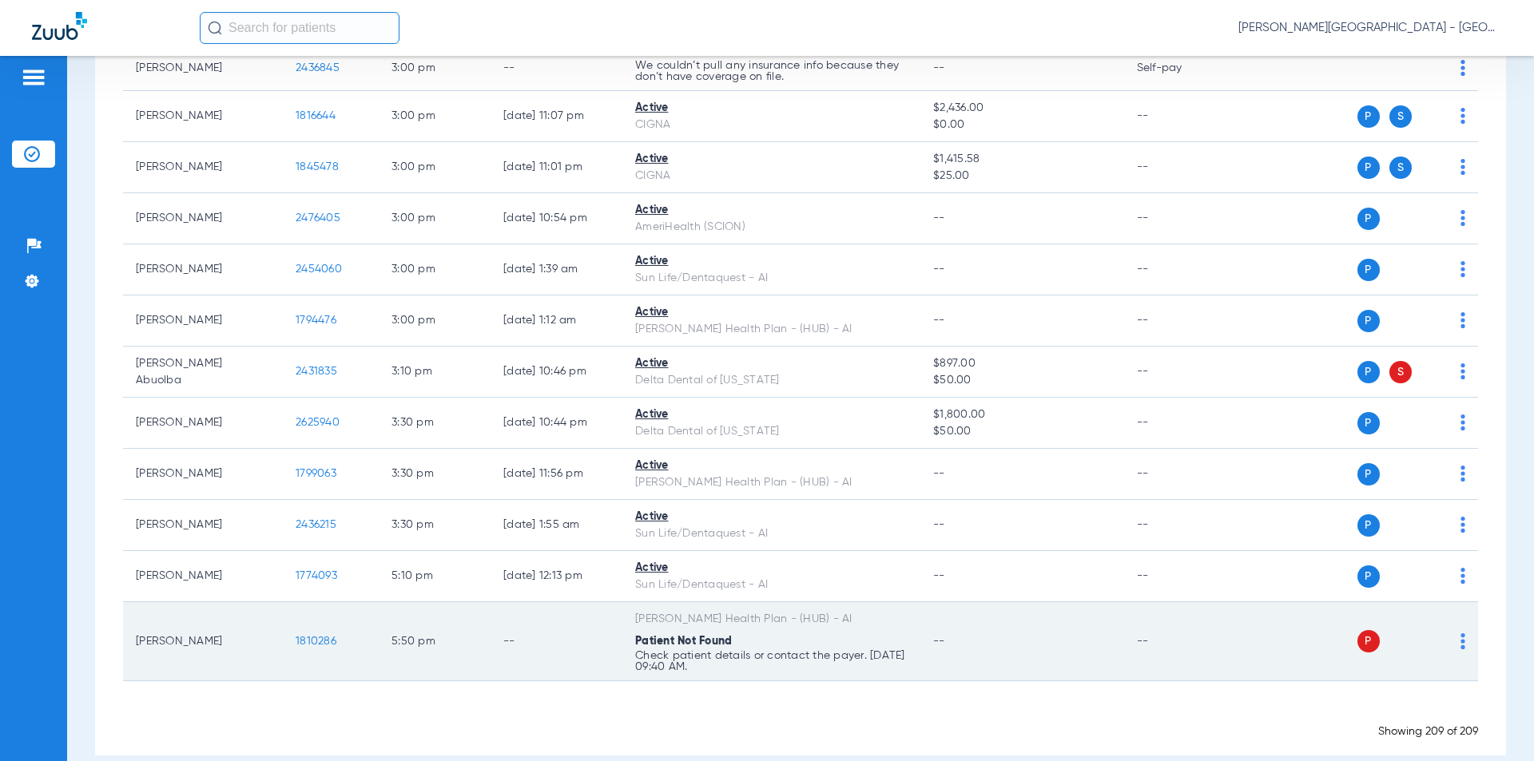
click at [268, 614] on tr "[PERSON_NAME] 1810286 5:50 PM -- [PERSON_NAME] Health Plan - (HUB) - AI Patient…" at bounding box center [800, 641] width 1355 height 79
